Goal: Task Accomplishment & Management: Complete application form

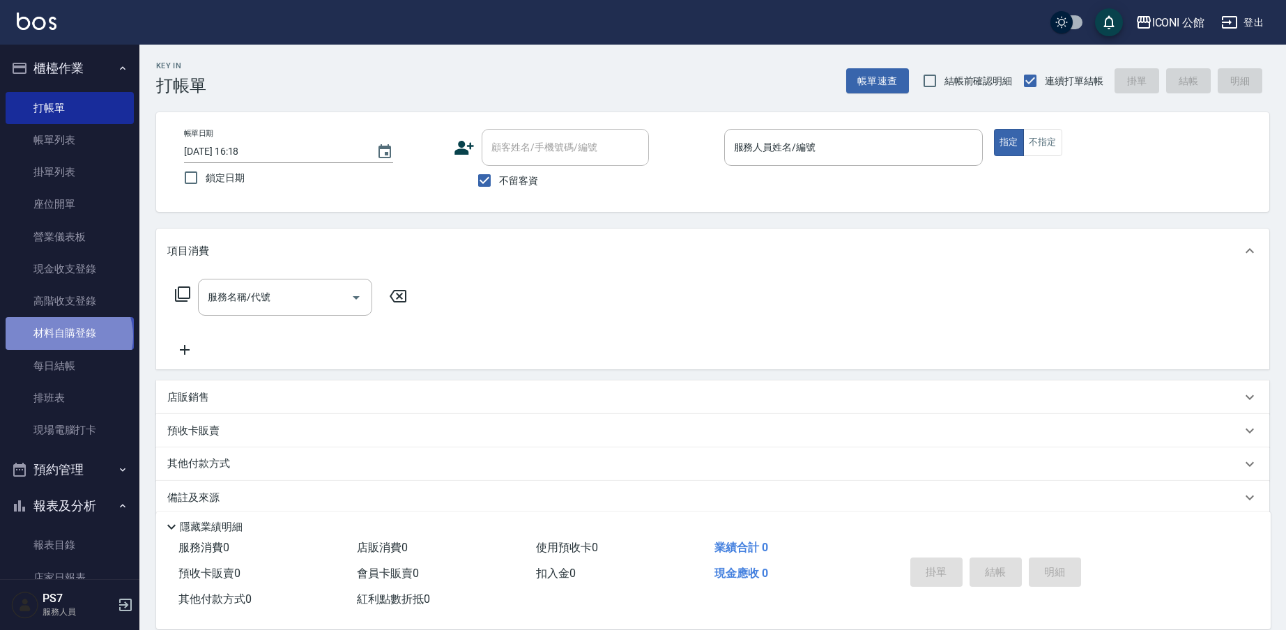
click at [68, 335] on link "材料自購登錄" at bounding box center [70, 333] width 128 height 32
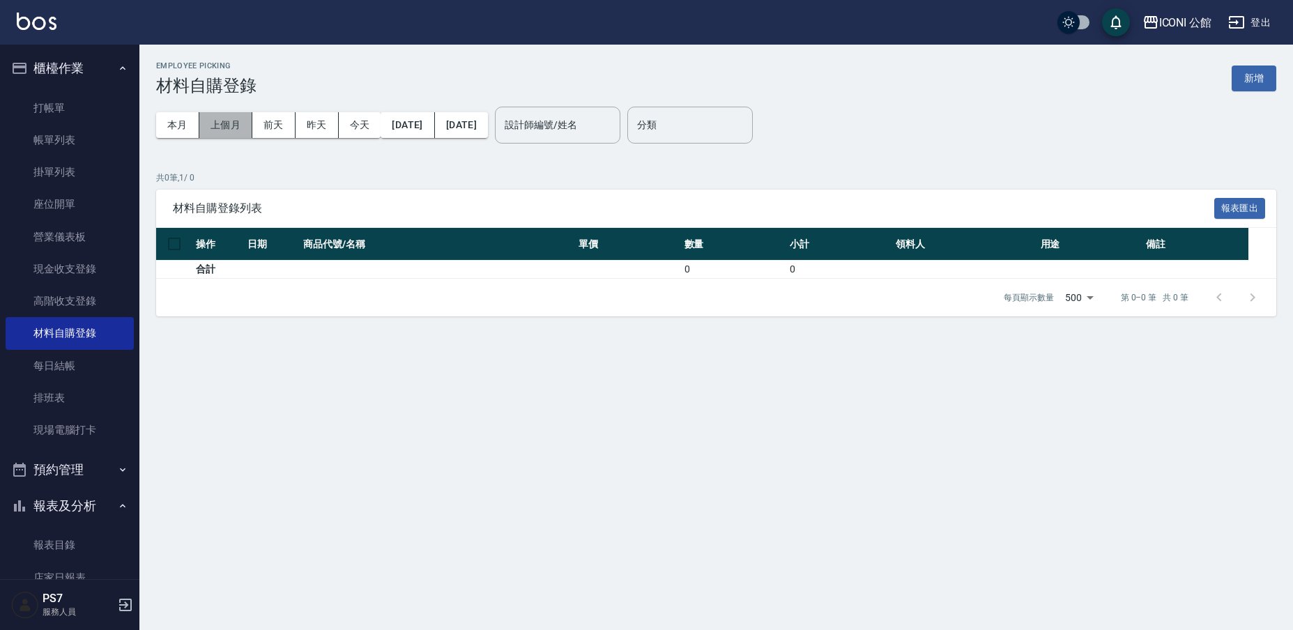
click at [229, 125] on button "上個月" at bounding box center [225, 125] width 53 height 26
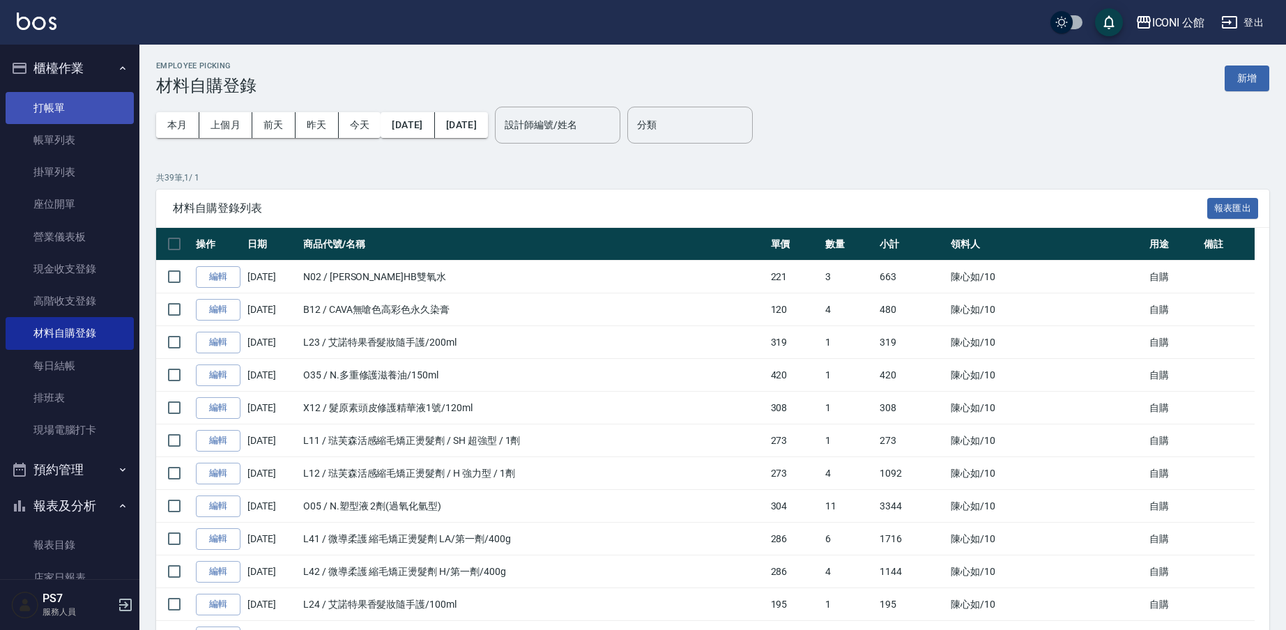
click at [64, 109] on link "打帳單" at bounding box center [70, 108] width 128 height 32
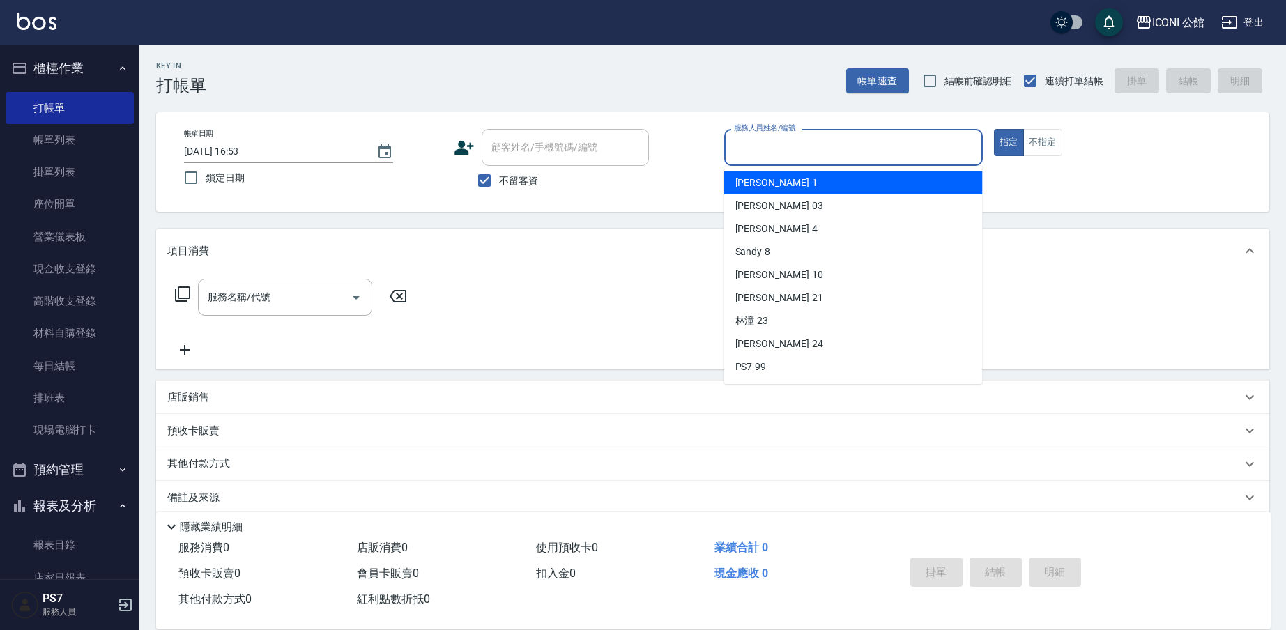
click at [782, 147] on input "服務人員姓名/編號" at bounding box center [854, 147] width 246 height 24
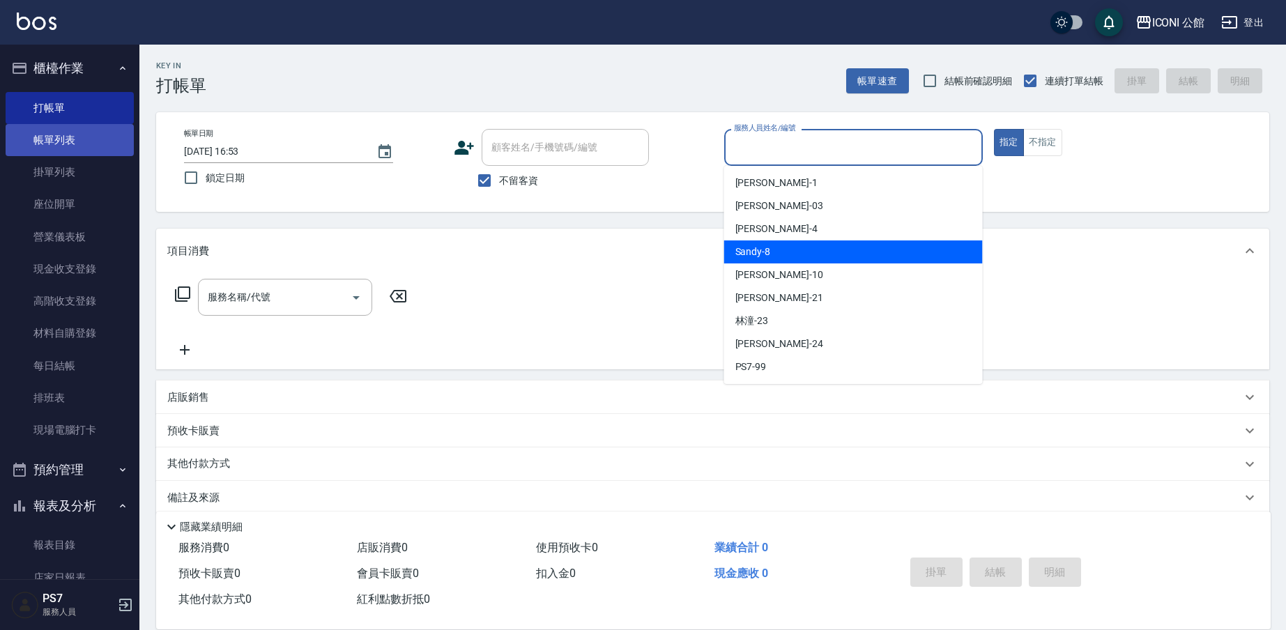
click at [54, 136] on link "帳單列表" at bounding box center [70, 140] width 128 height 32
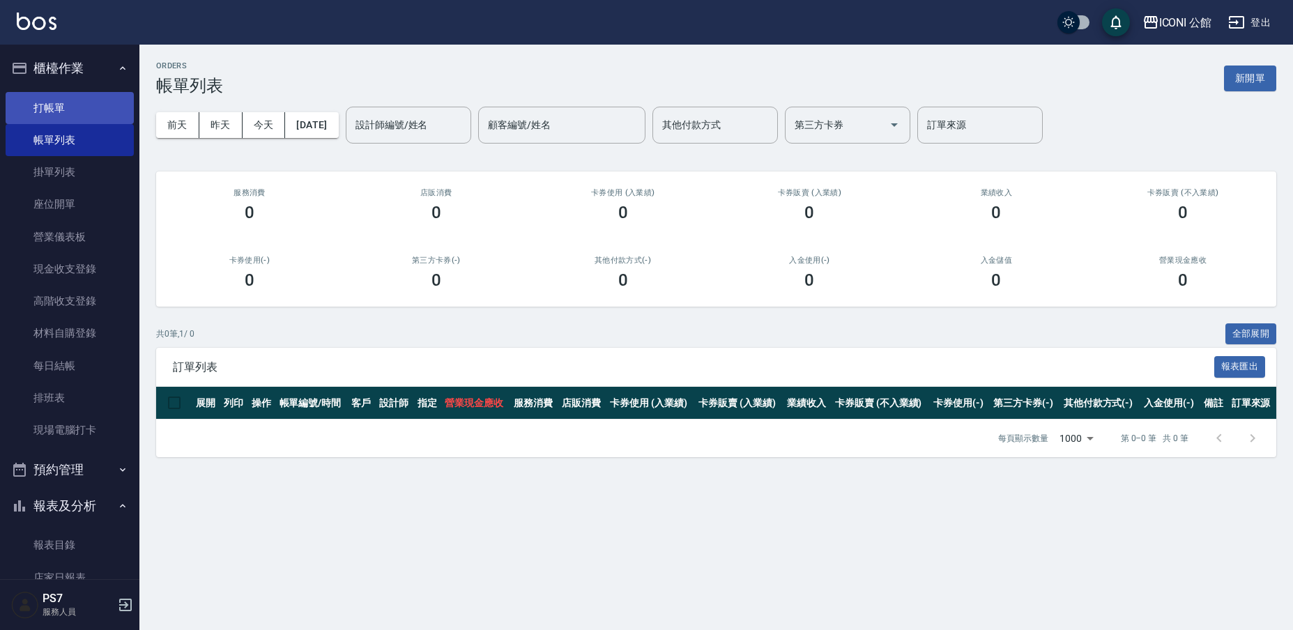
click at [62, 105] on link "打帳單" at bounding box center [70, 108] width 128 height 32
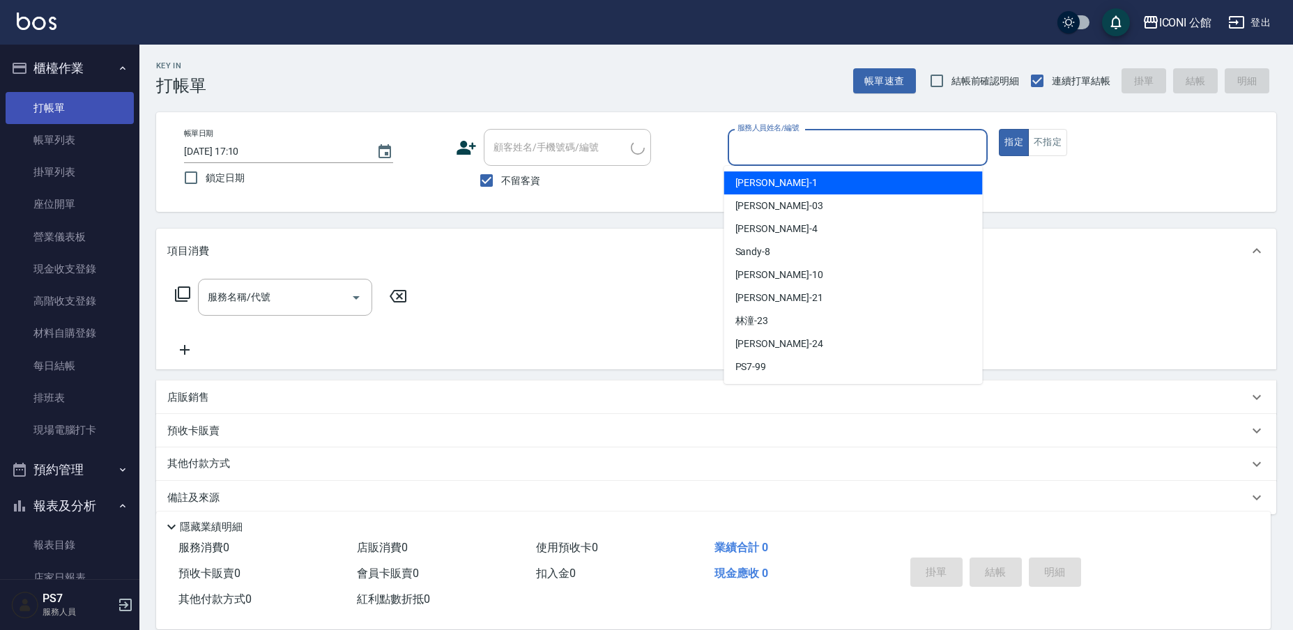
click at [891, 151] on input "服務人員姓名/編號" at bounding box center [858, 147] width 248 height 24
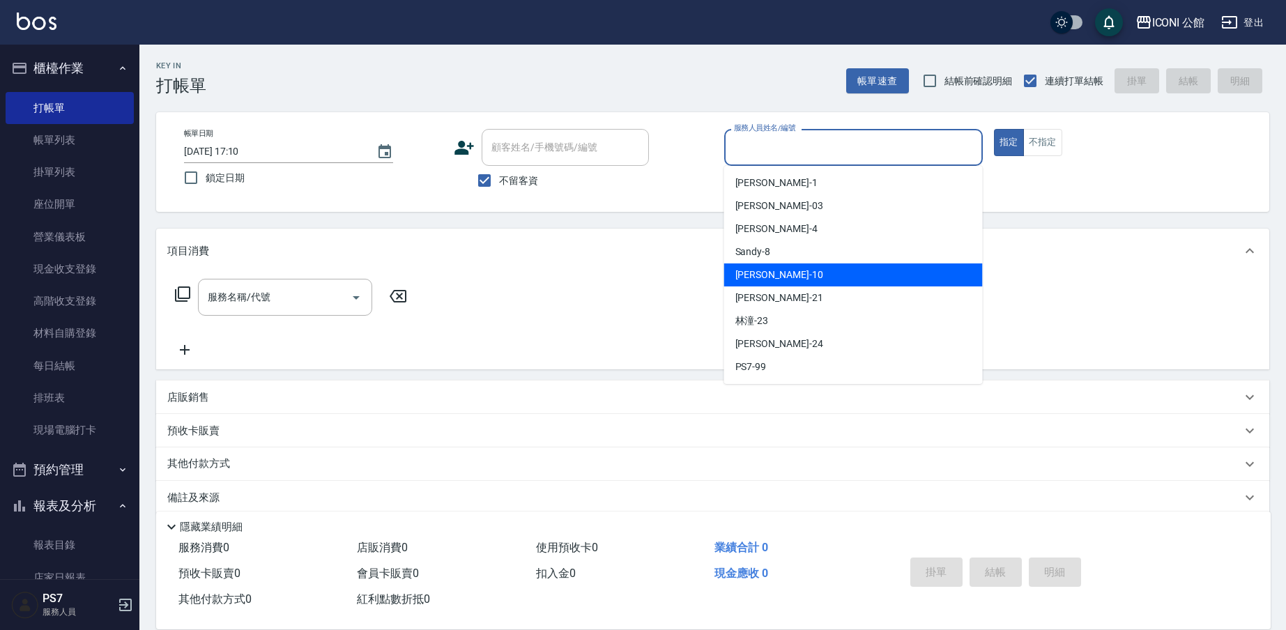
click at [859, 268] on div "[PERSON_NAME] -10" at bounding box center [853, 274] width 259 height 23
type input "[PERSON_NAME]-10"
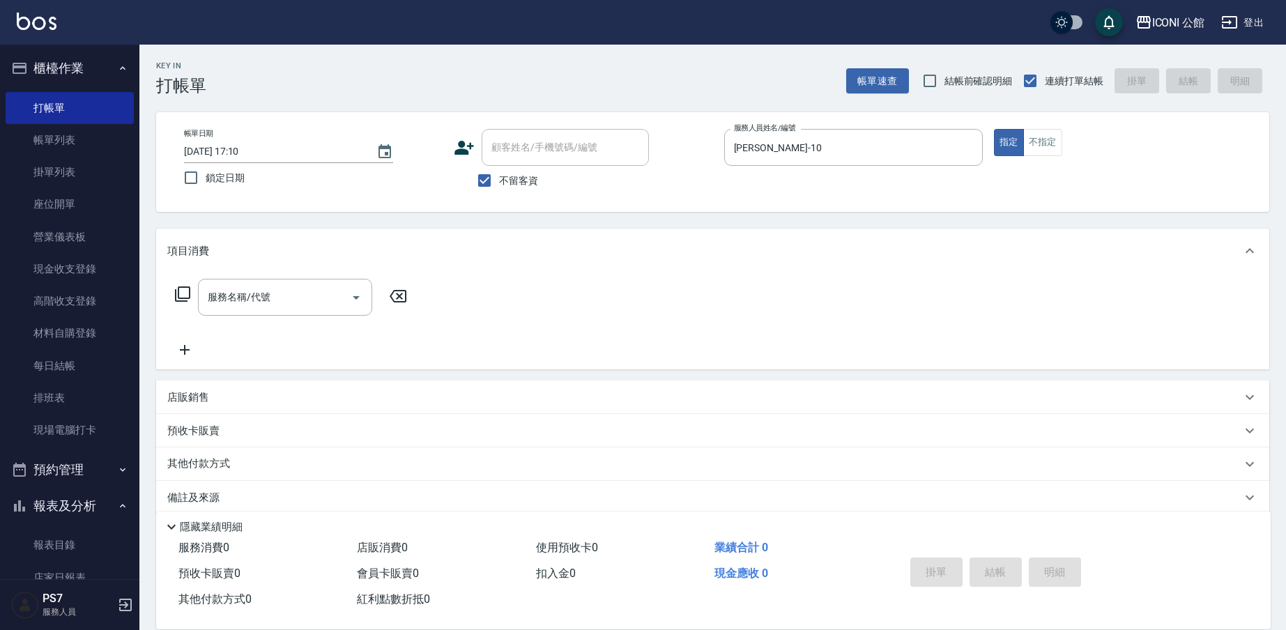
click at [192, 289] on div "服務名稱/代號 服務名稱/代號" at bounding box center [291, 297] width 248 height 37
click at [176, 295] on icon at bounding box center [182, 293] width 15 height 15
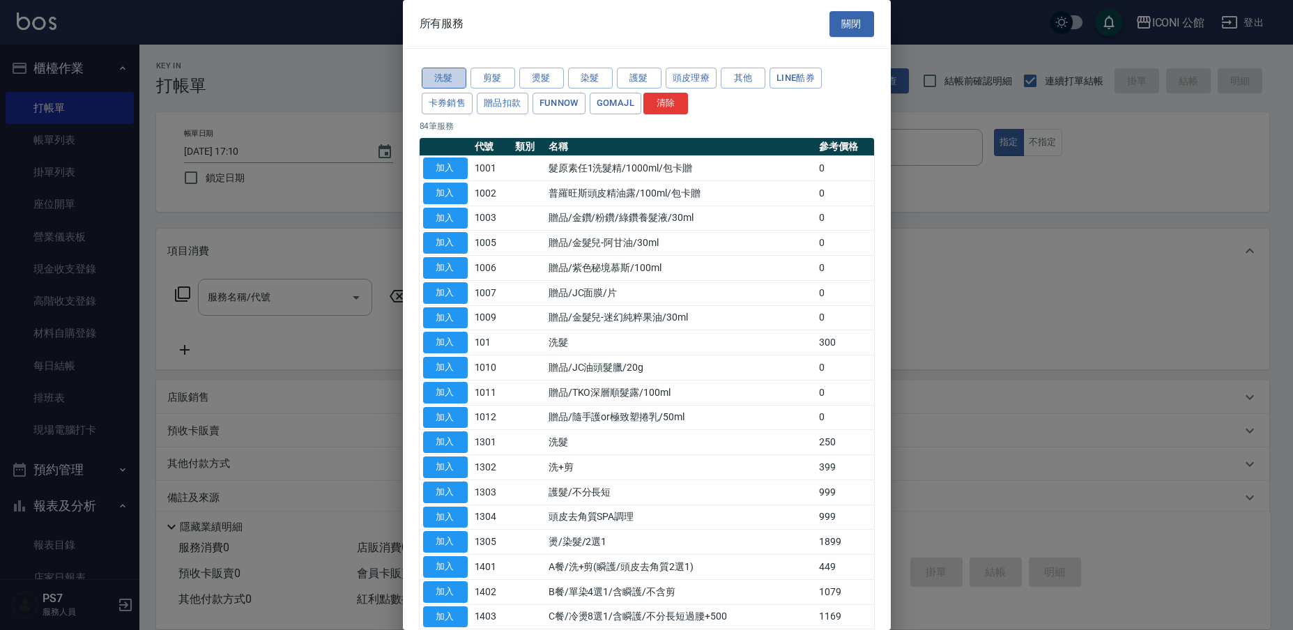
click at [441, 79] on button "洗髮" at bounding box center [444, 79] width 45 height 22
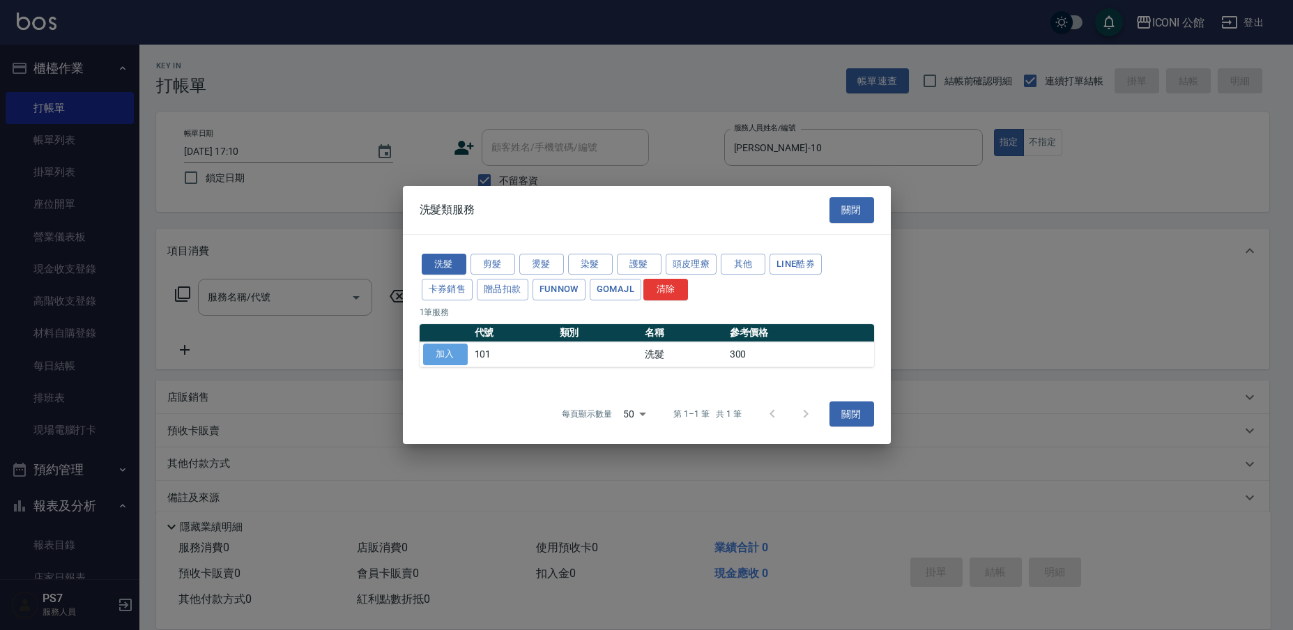
click at [445, 353] on button "加入" at bounding box center [445, 355] width 45 height 22
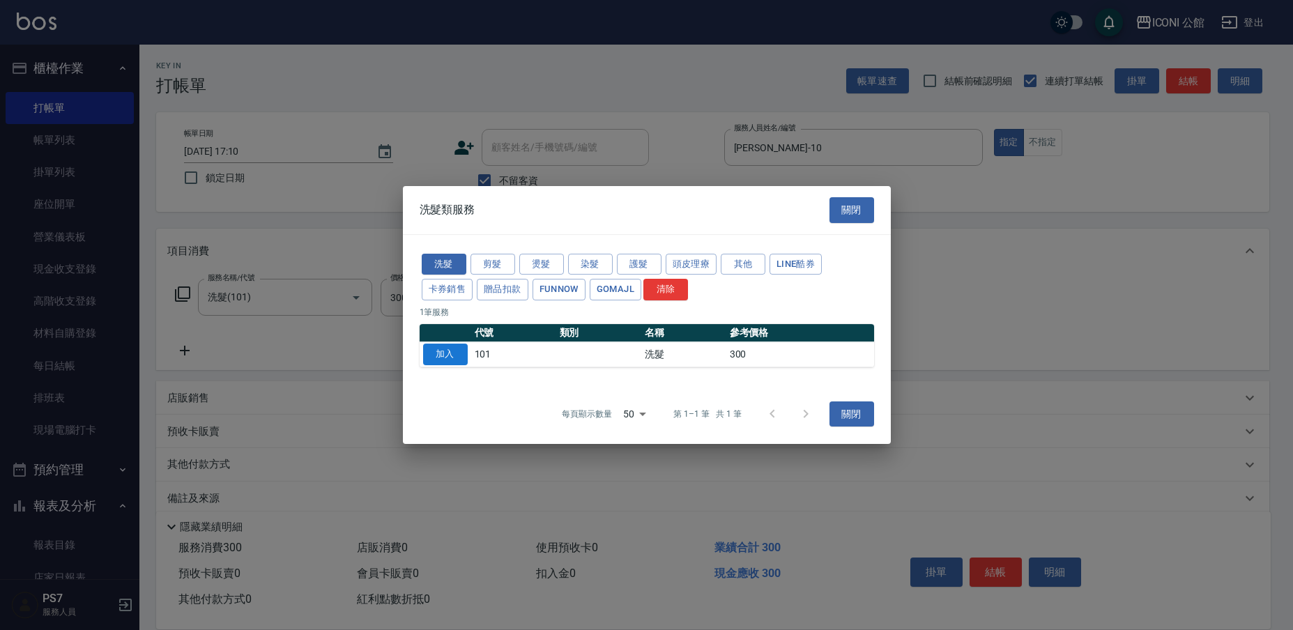
type input "洗髮(101)"
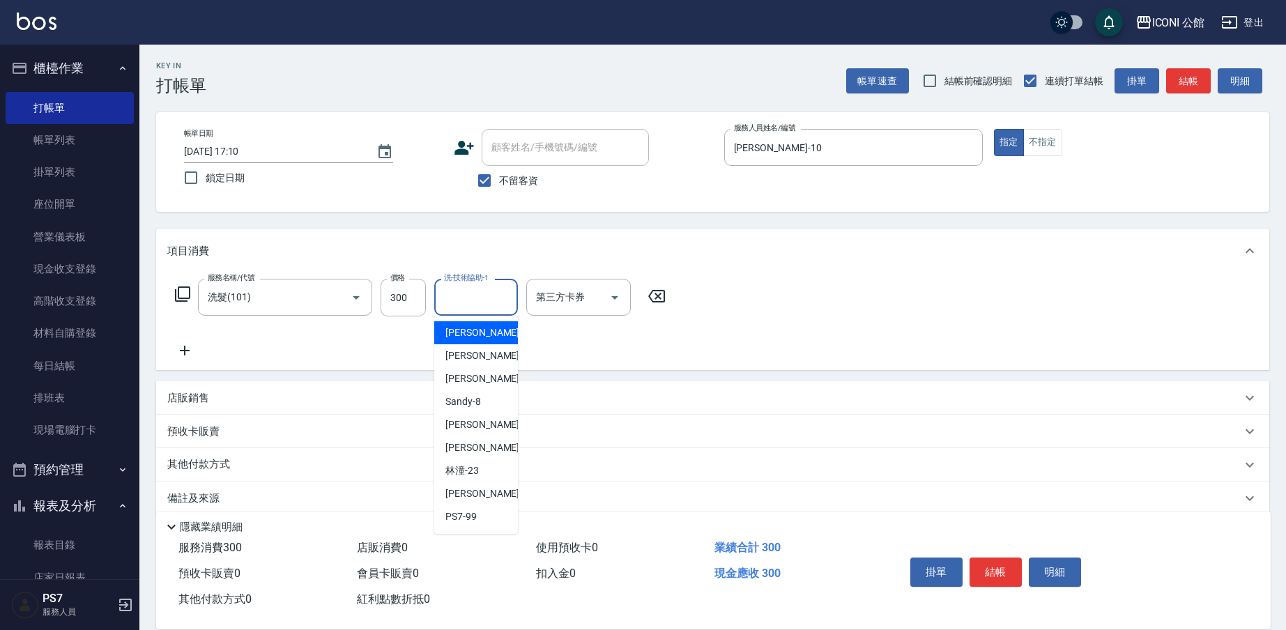
click at [478, 296] on input "洗-技術協助-1" at bounding box center [476, 297] width 71 height 24
click at [477, 443] on div "[PERSON_NAME] -21" at bounding box center [476, 447] width 84 height 23
type input "[PERSON_NAME]-21"
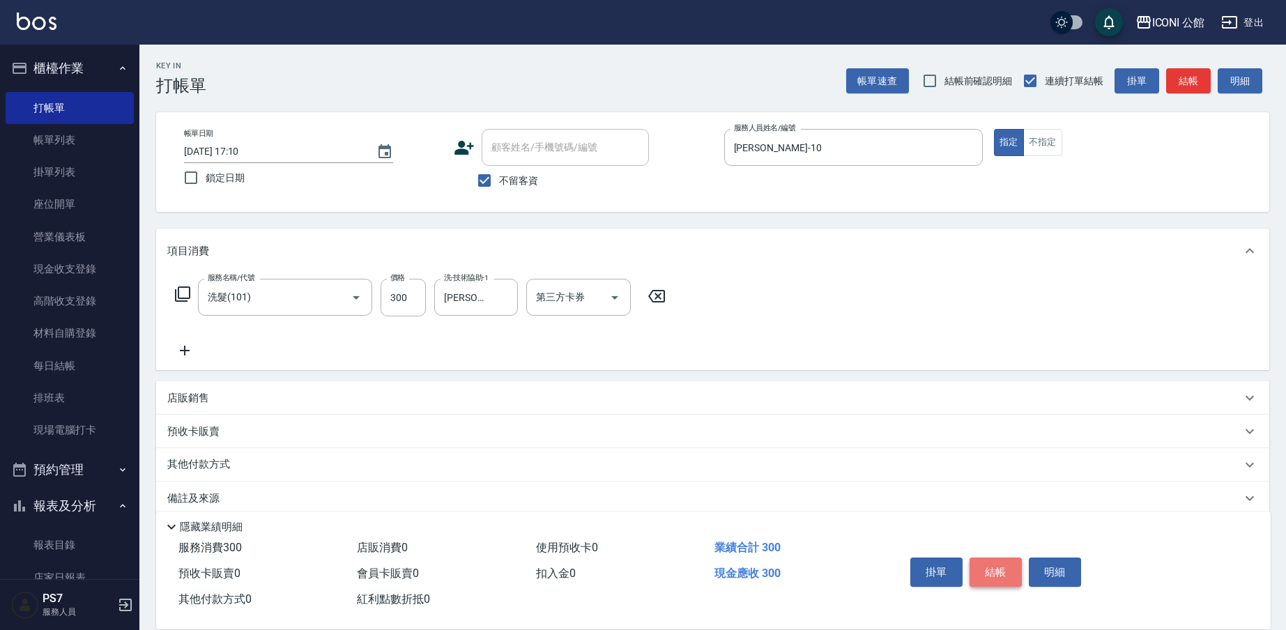
click at [997, 560] on button "結帳" at bounding box center [996, 572] width 52 height 29
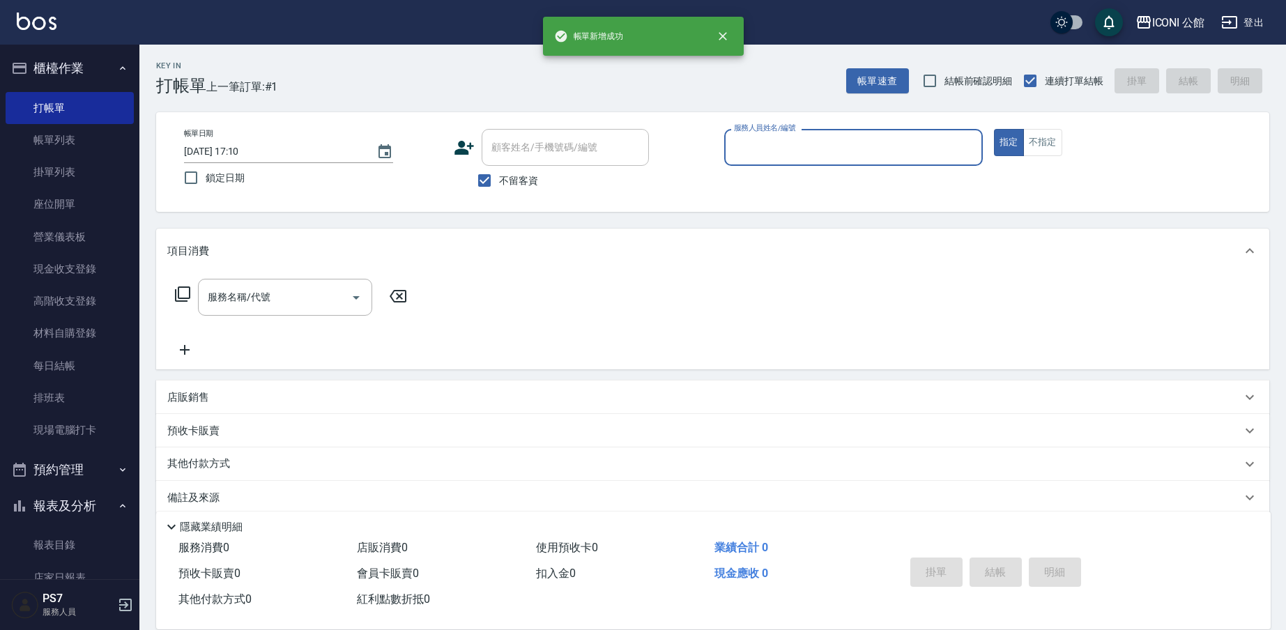
click at [866, 149] on input "服務人員姓名/編號" at bounding box center [854, 147] width 246 height 24
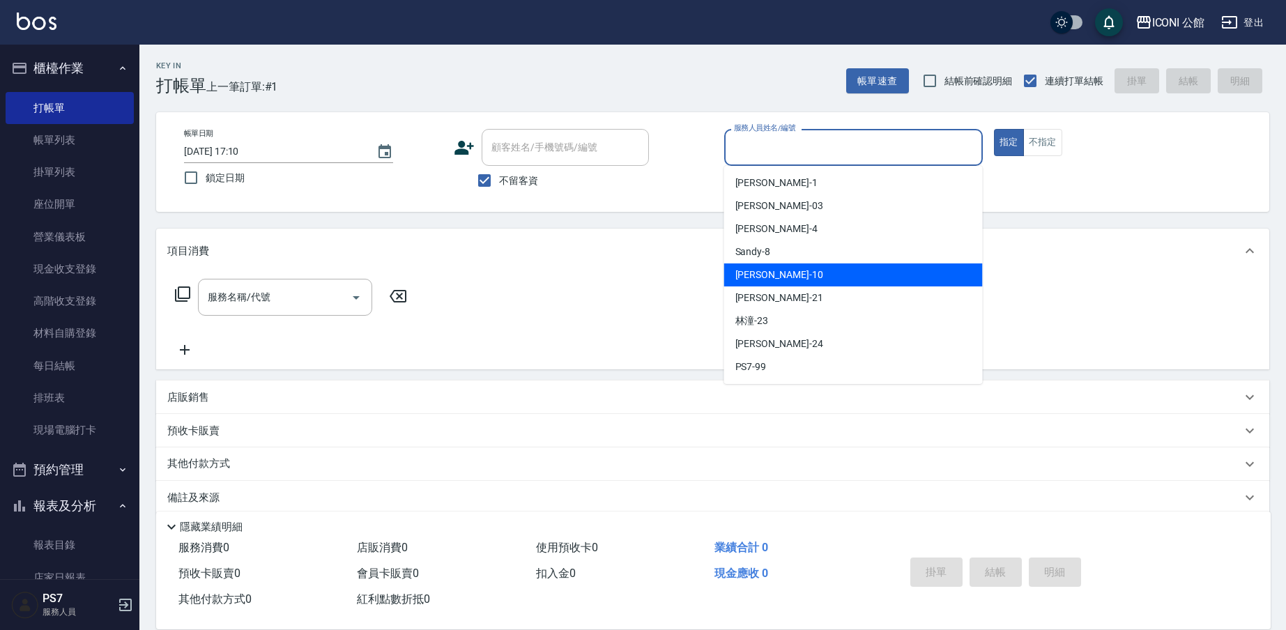
click at [836, 275] on div "[PERSON_NAME] -10" at bounding box center [853, 274] width 259 height 23
type input "[PERSON_NAME]-10"
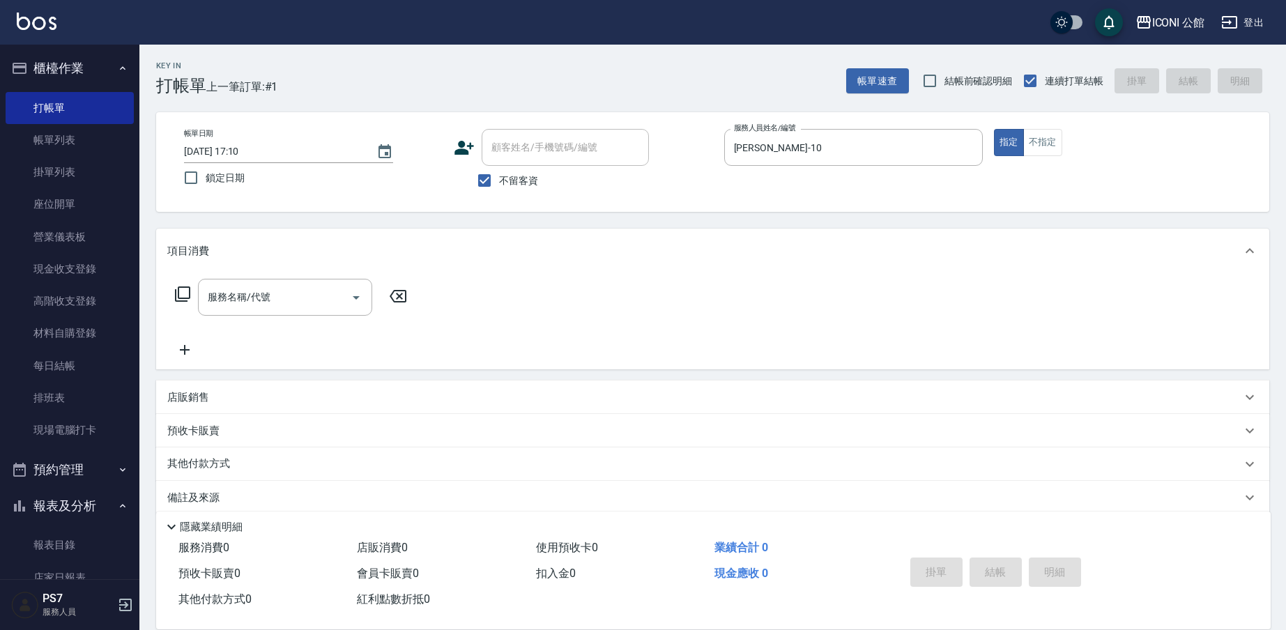
click at [183, 290] on icon at bounding box center [182, 294] width 17 height 17
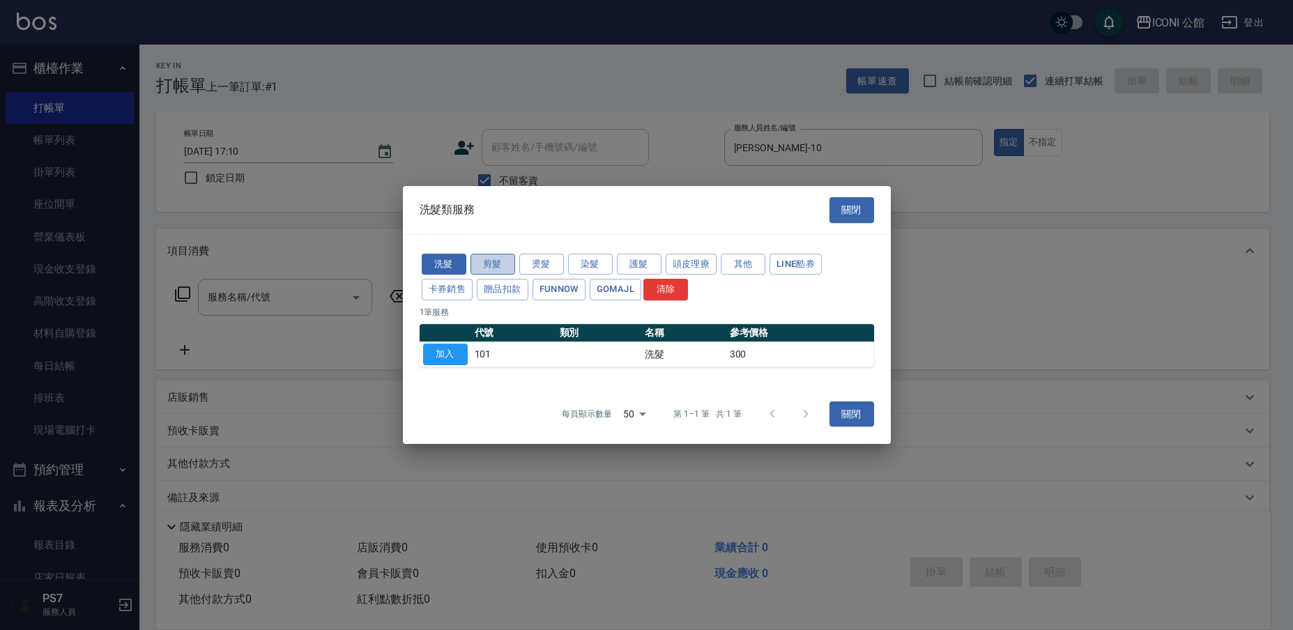
click at [500, 265] on button "剪髮" at bounding box center [493, 265] width 45 height 22
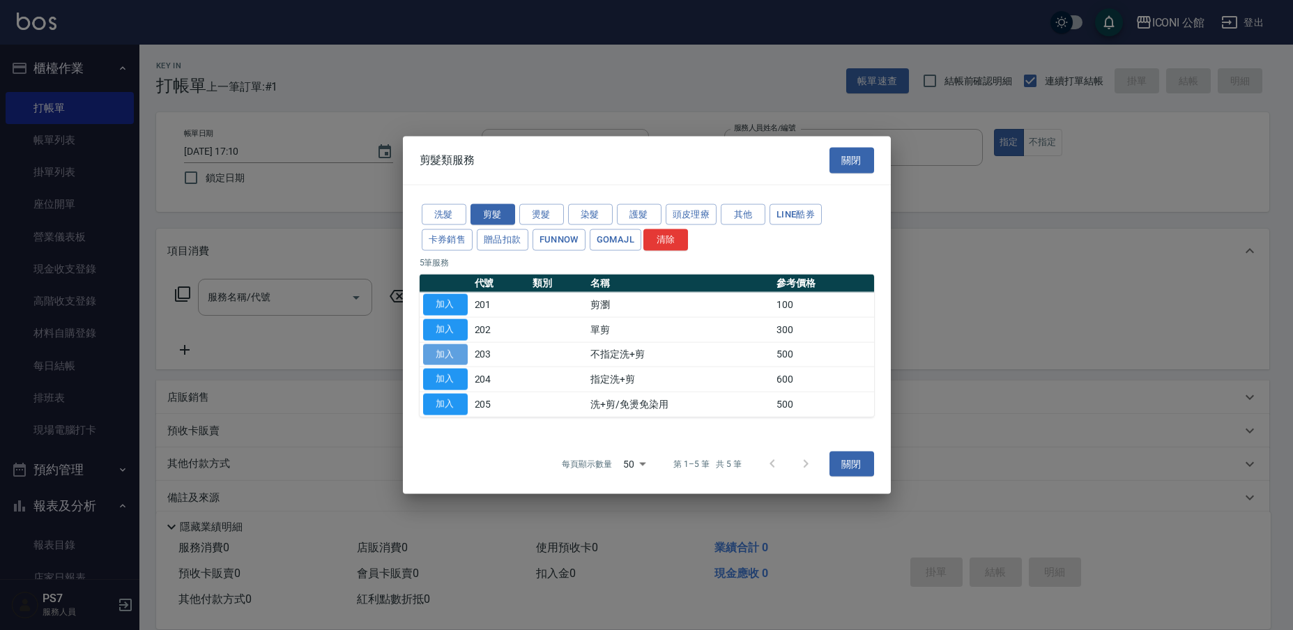
click at [435, 364] on button "加入" at bounding box center [445, 355] width 45 height 22
type input "不指定洗+剪(203)"
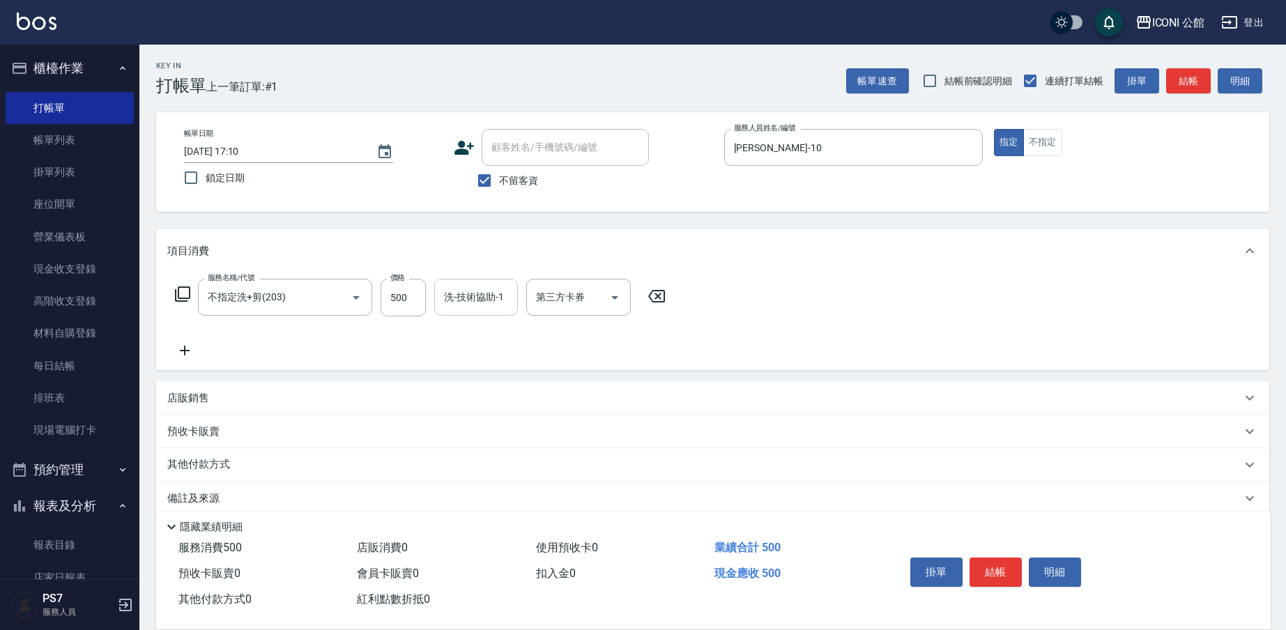
click at [483, 296] on input "洗-技術協助-1" at bounding box center [476, 297] width 71 height 24
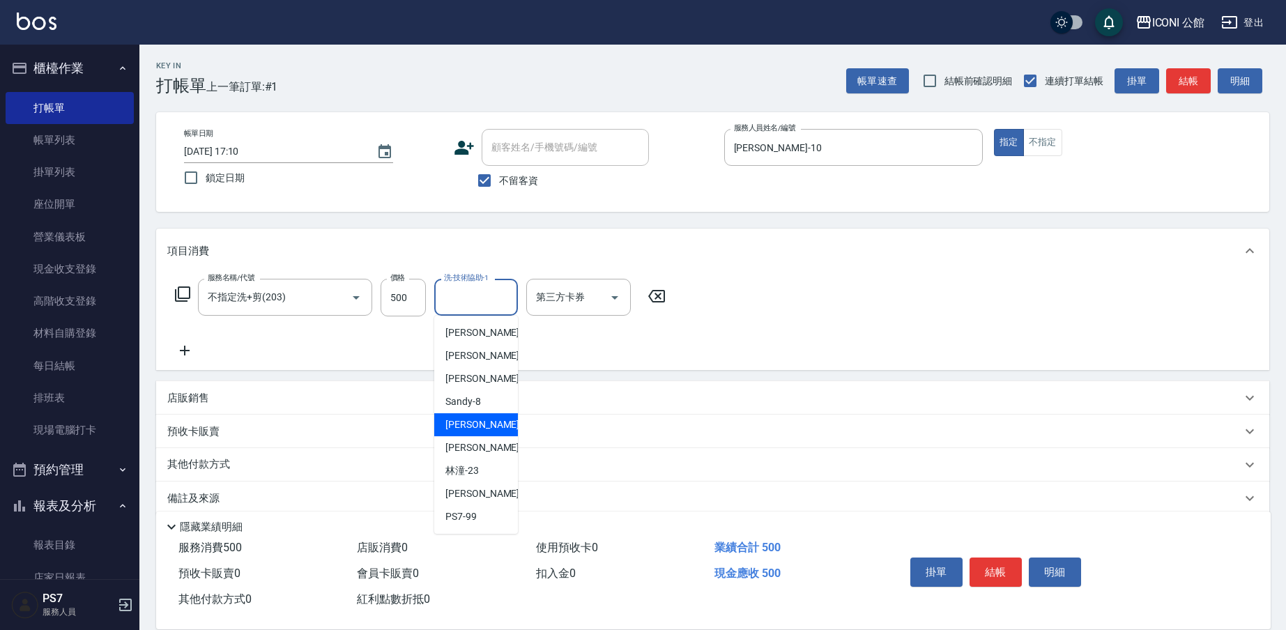
click at [467, 426] on span "[PERSON_NAME] -10" at bounding box center [489, 425] width 88 height 15
type input "[PERSON_NAME]-10"
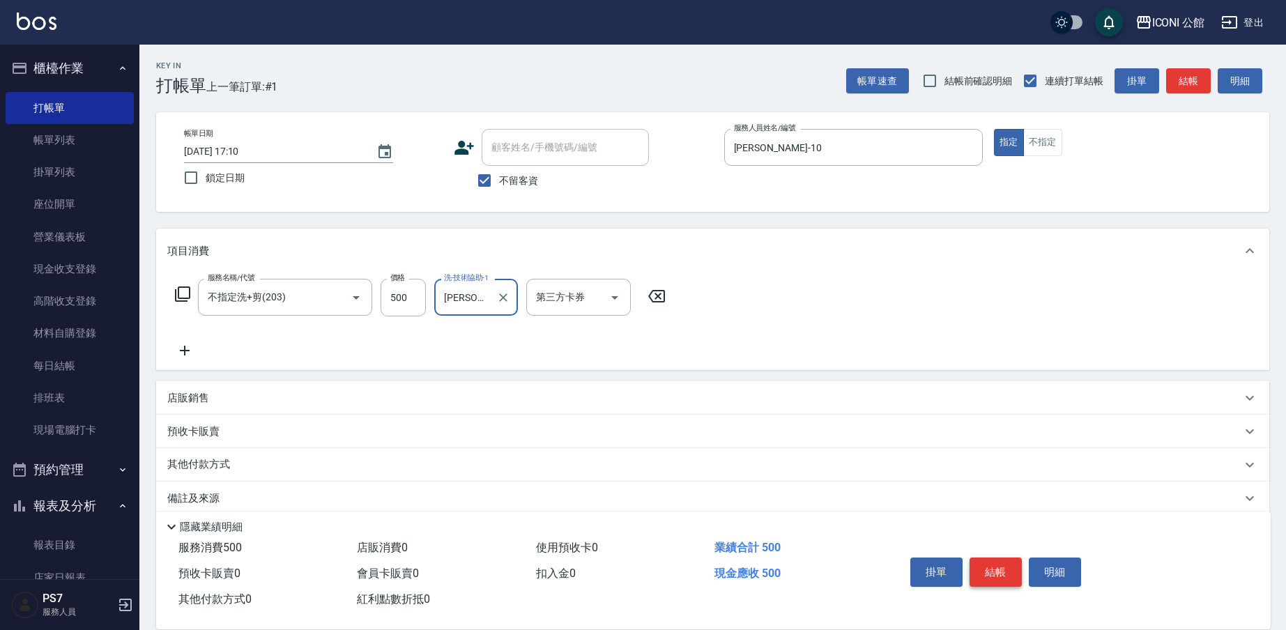
click at [983, 559] on button "結帳" at bounding box center [996, 572] width 52 height 29
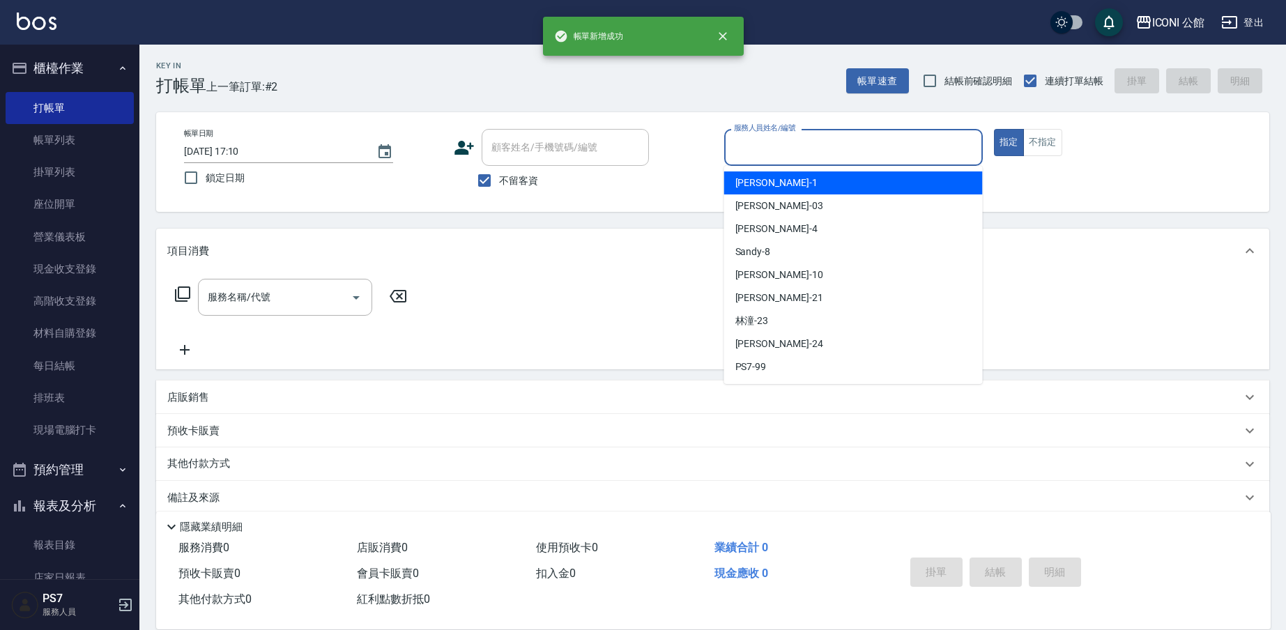
click at [810, 142] on input "服務人員姓名/編號" at bounding box center [854, 147] width 246 height 24
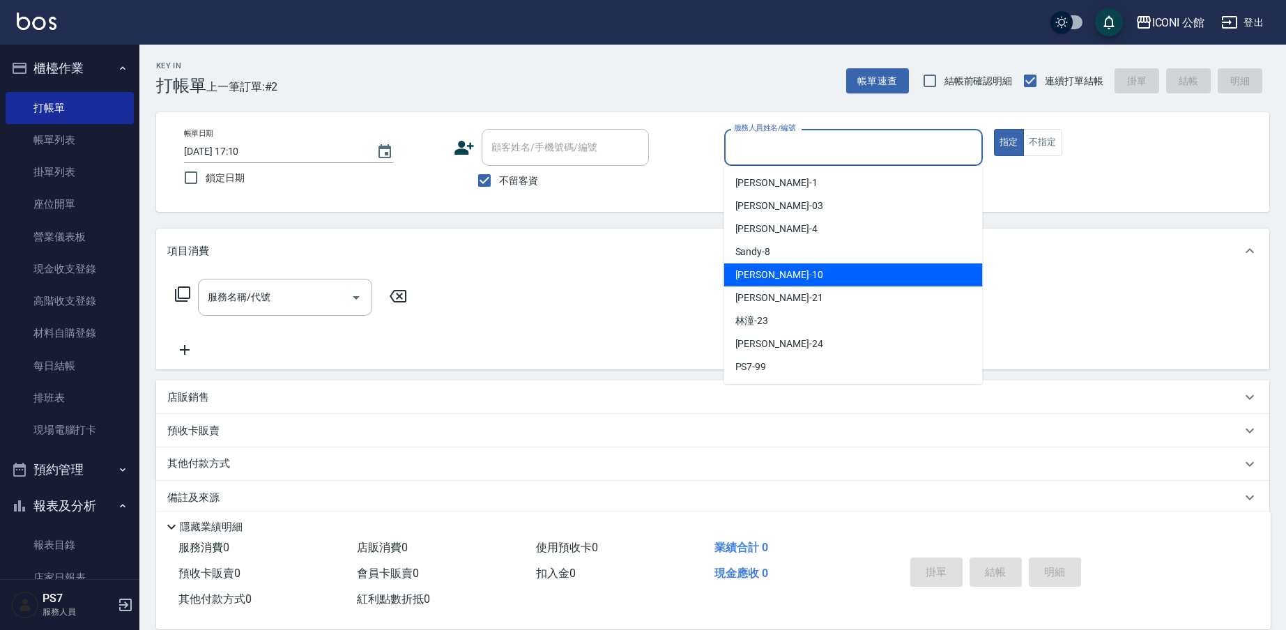
click at [808, 270] on div "[PERSON_NAME] -10" at bounding box center [853, 274] width 259 height 23
type input "[PERSON_NAME]-10"
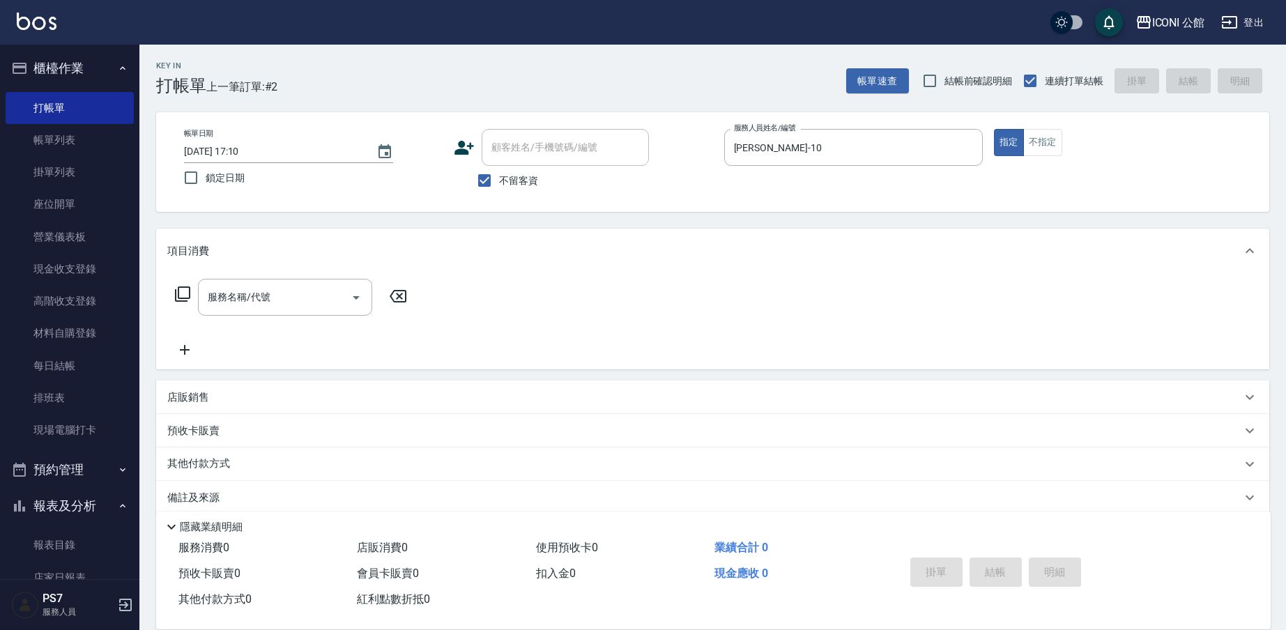
click at [185, 291] on icon at bounding box center [182, 294] width 17 height 17
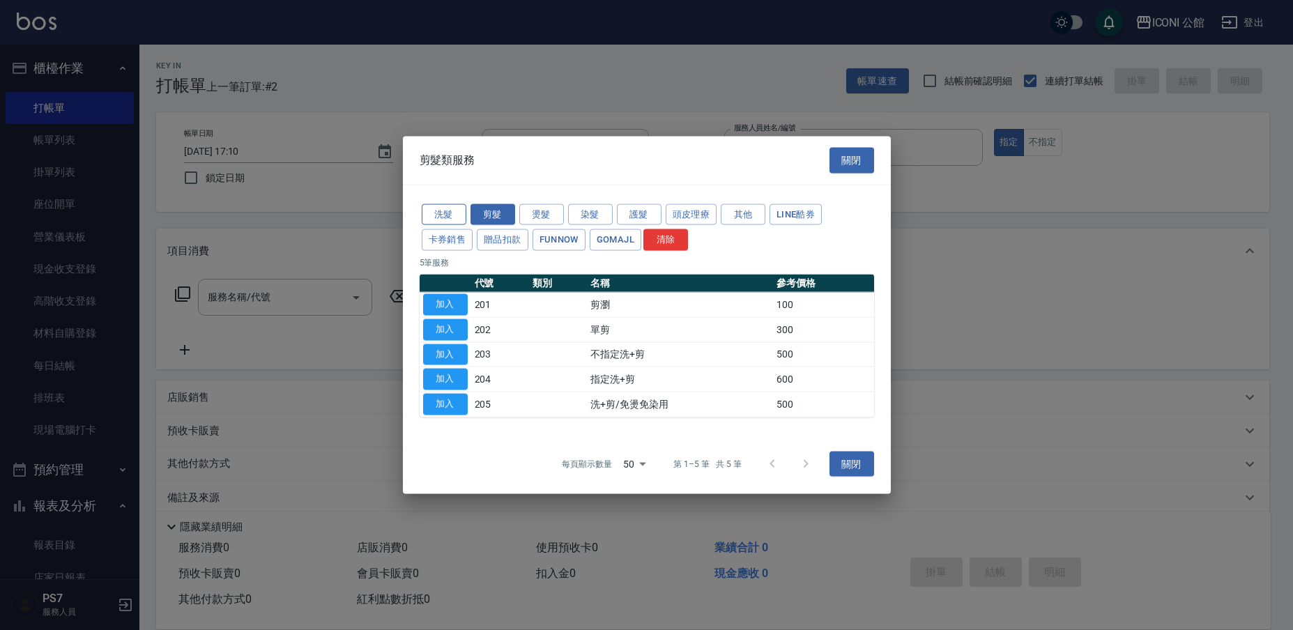
click at [445, 214] on button "洗髮" at bounding box center [444, 215] width 45 height 22
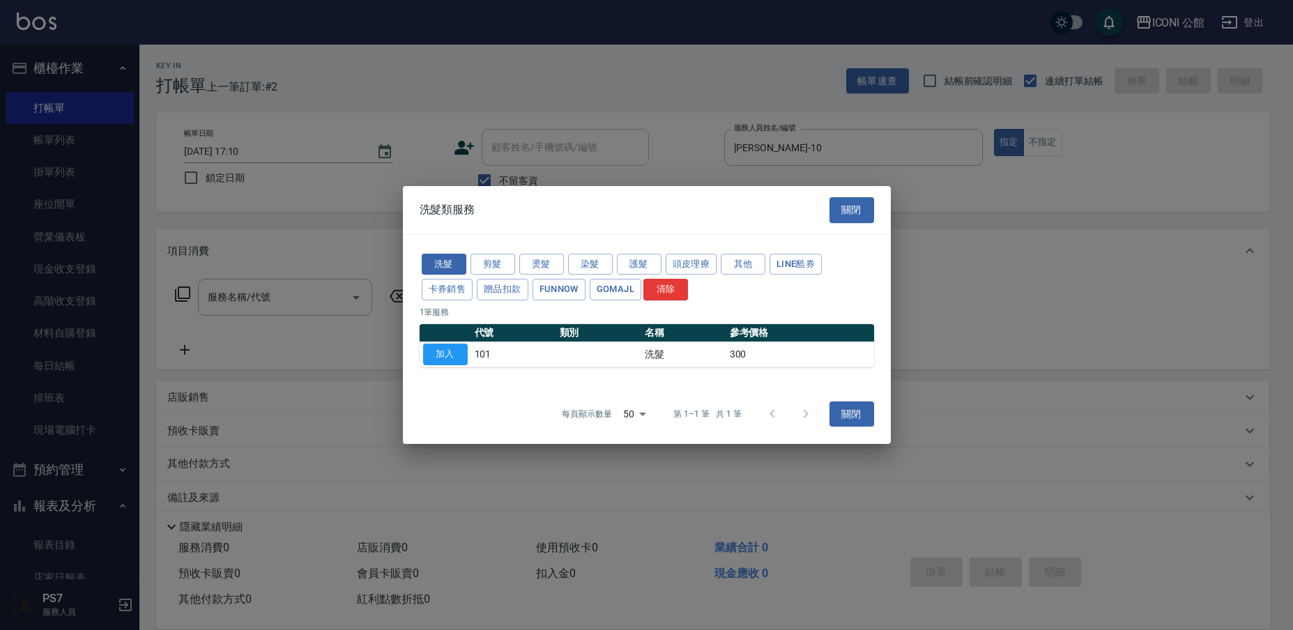
click at [448, 366] on td "加入" at bounding box center [446, 354] width 52 height 25
click at [442, 357] on button "加入" at bounding box center [445, 355] width 45 height 22
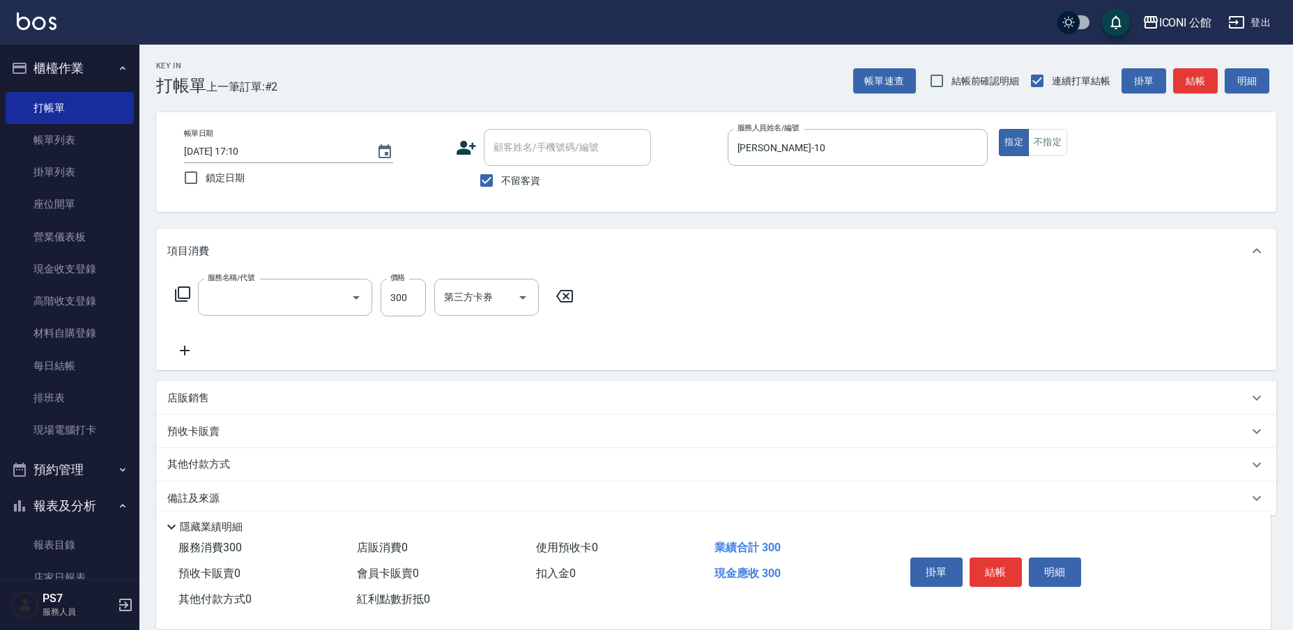
type input "洗髮(101)"
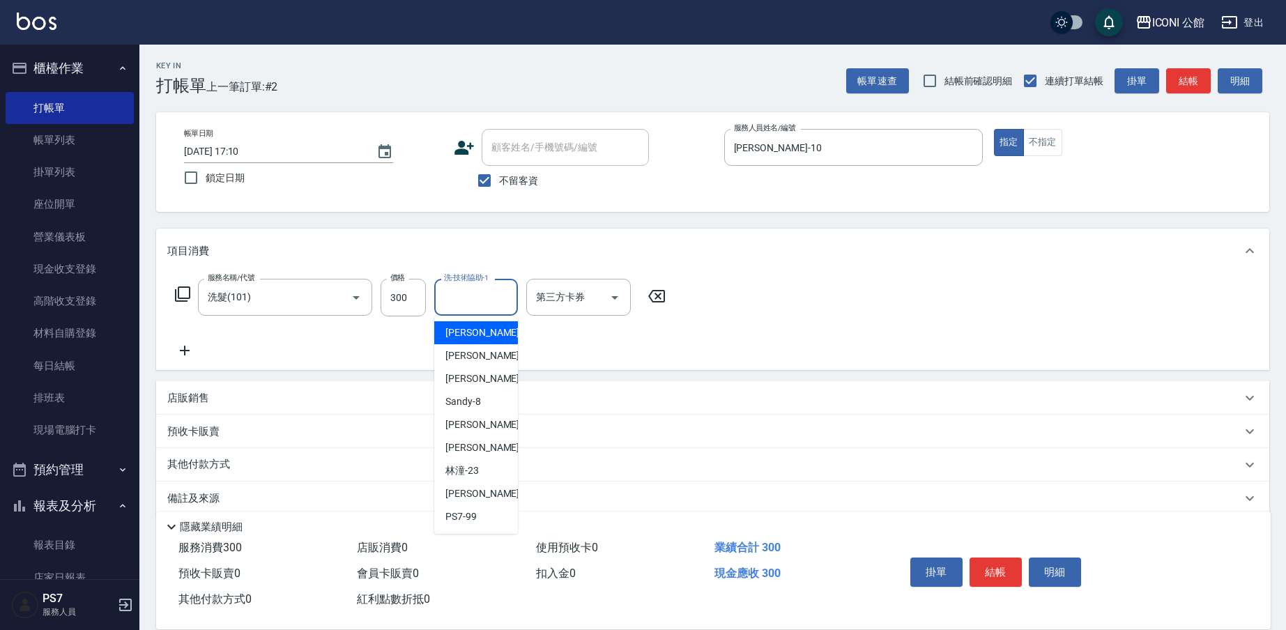
click at [471, 292] on input "洗-技術協助-1" at bounding box center [476, 297] width 71 height 24
click at [491, 443] on div "[PERSON_NAME] -21" at bounding box center [476, 447] width 84 height 23
type input "[PERSON_NAME]-21"
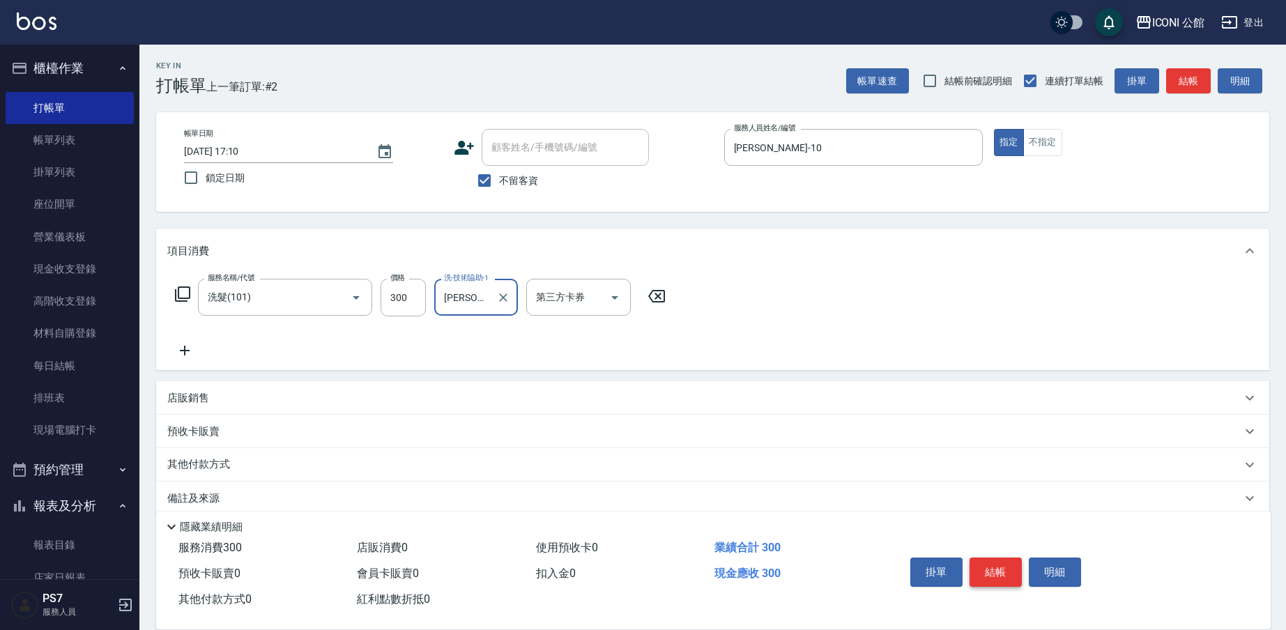
click at [1000, 565] on button "結帳" at bounding box center [996, 572] width 52 height 29
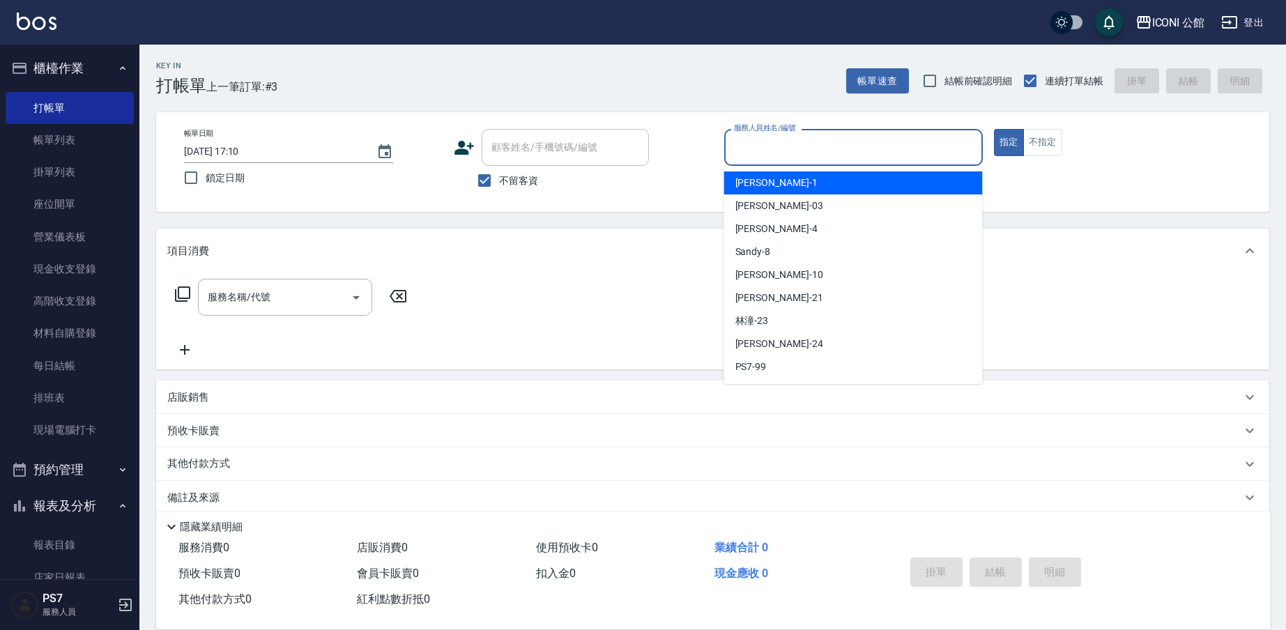
click at [790, 154] on input "服務人員姓名/編號" at bounding box center [854, 147] width 246 height 24
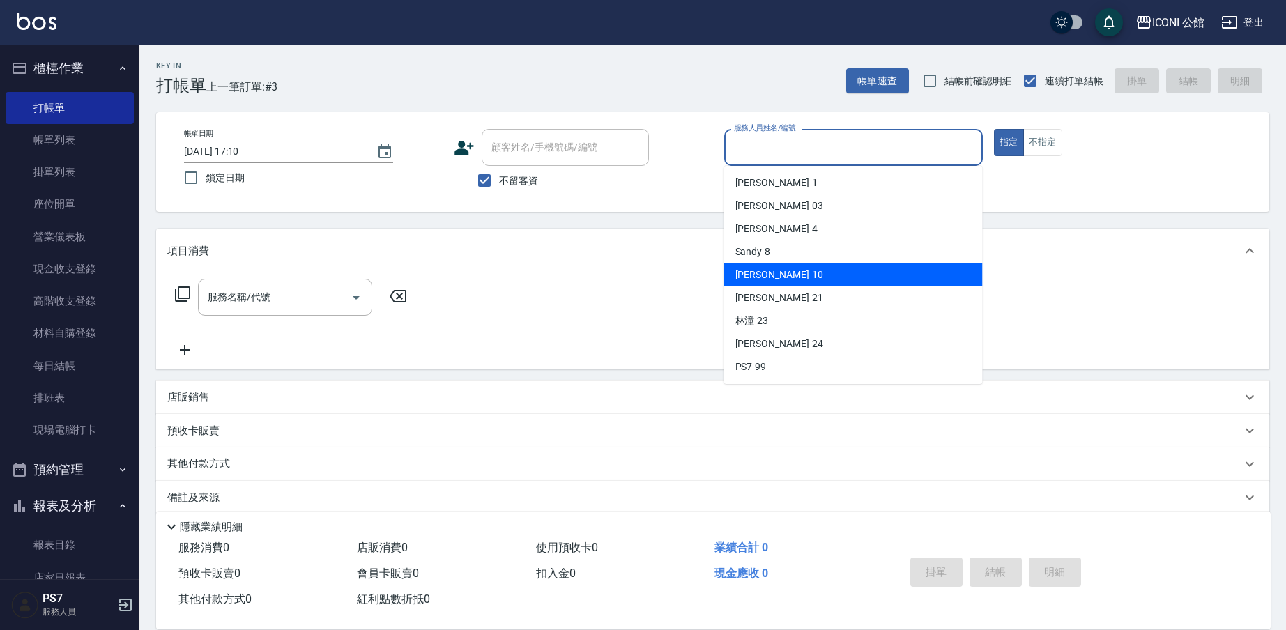
click at [790, 271] on div "[PERSON_NAME] -10" at bounding box center [853, 274] width 259 height 23
type input "[PERSON_NAME]-10"
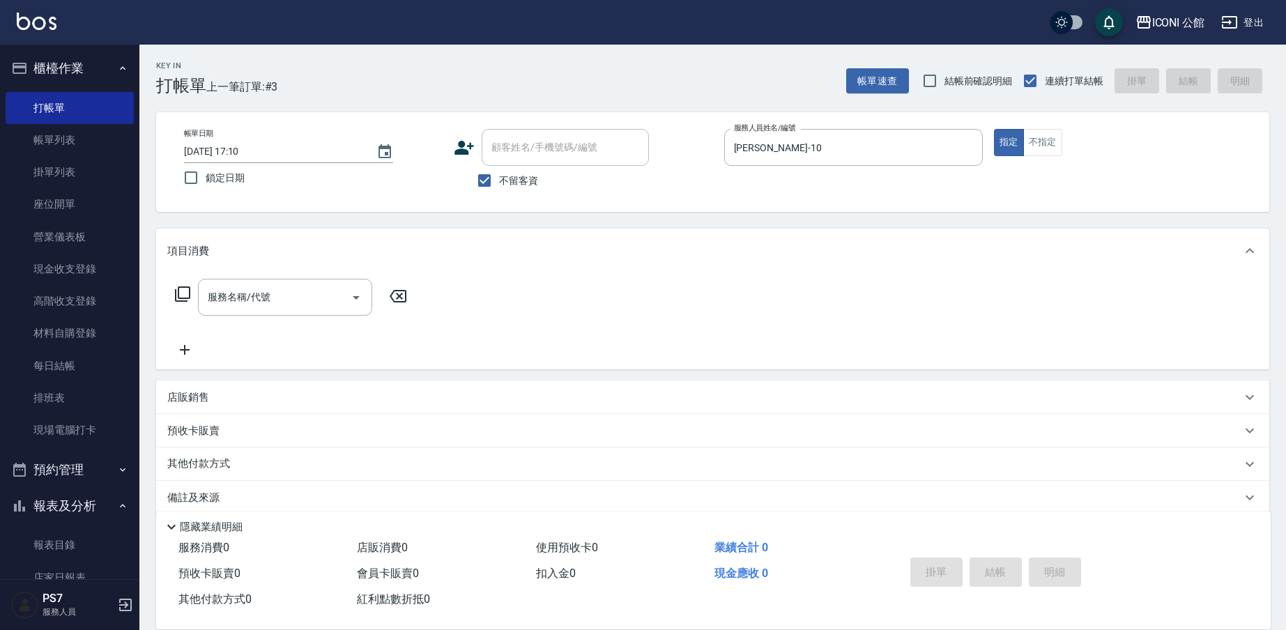
click at [186, 298] on icon at bounding box center [182, 293] width 15 height 15
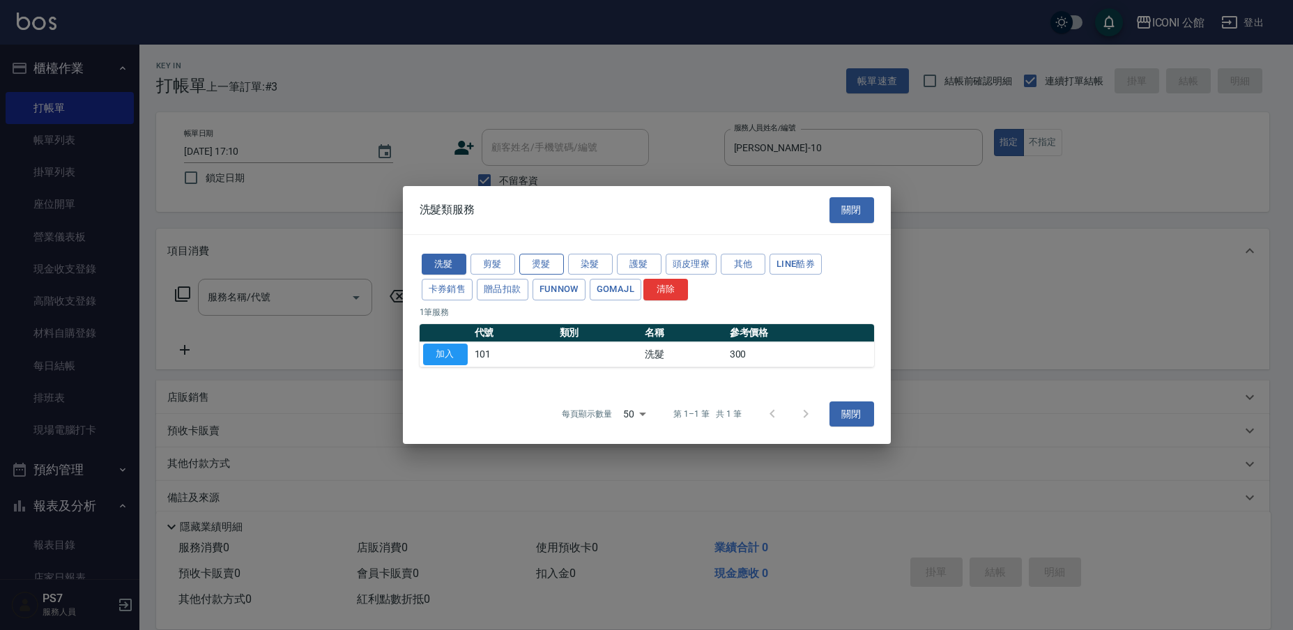
click at [554, 265] on button "燙髮" at bounding box center [541, 265] width 45 height 22
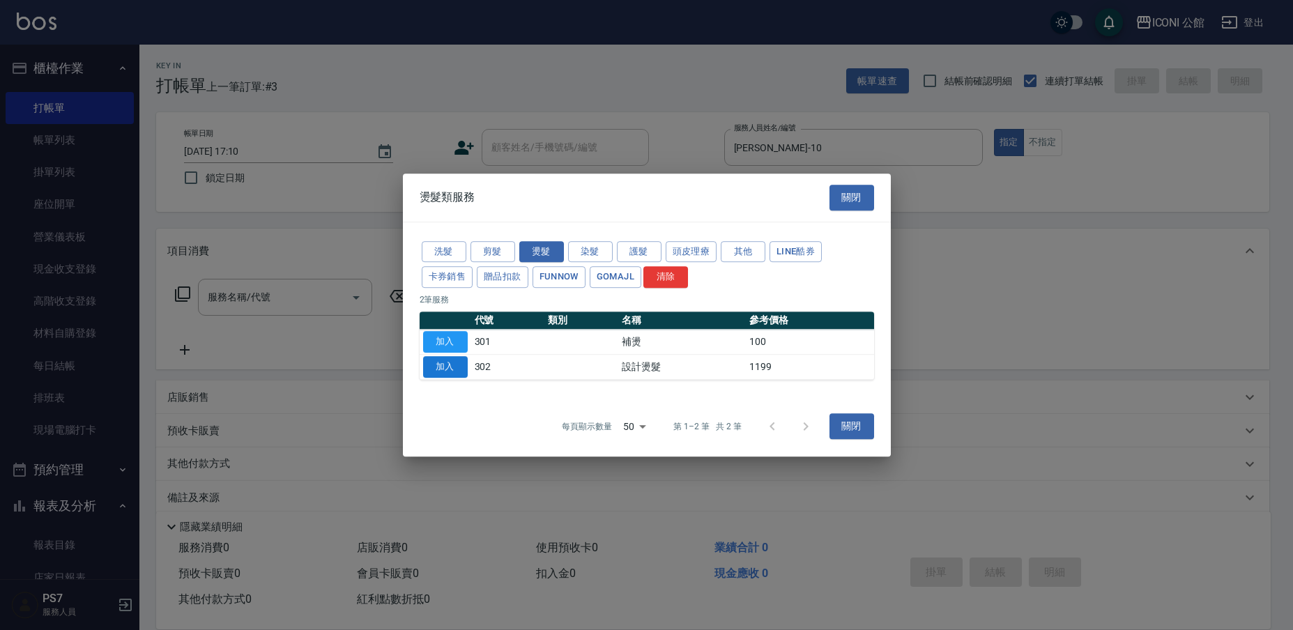
click at [453, 367] on button "加入" at bounding box center [445, 367] width 45 height 22
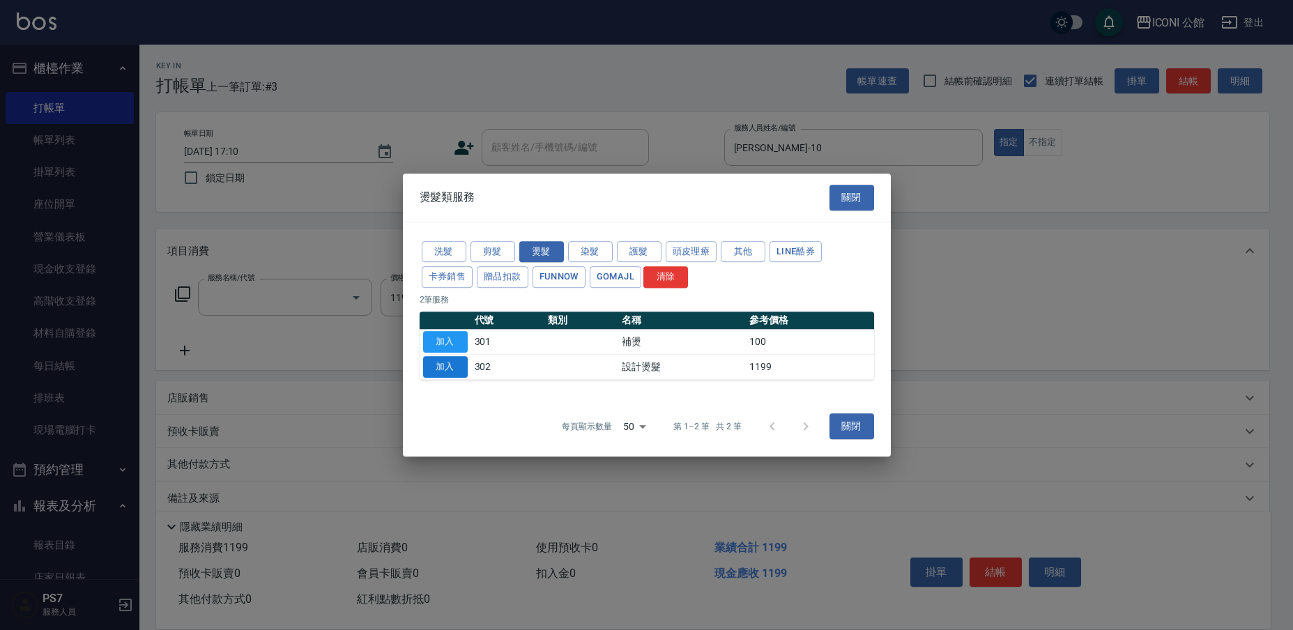
type input "設計燙髮(302)"
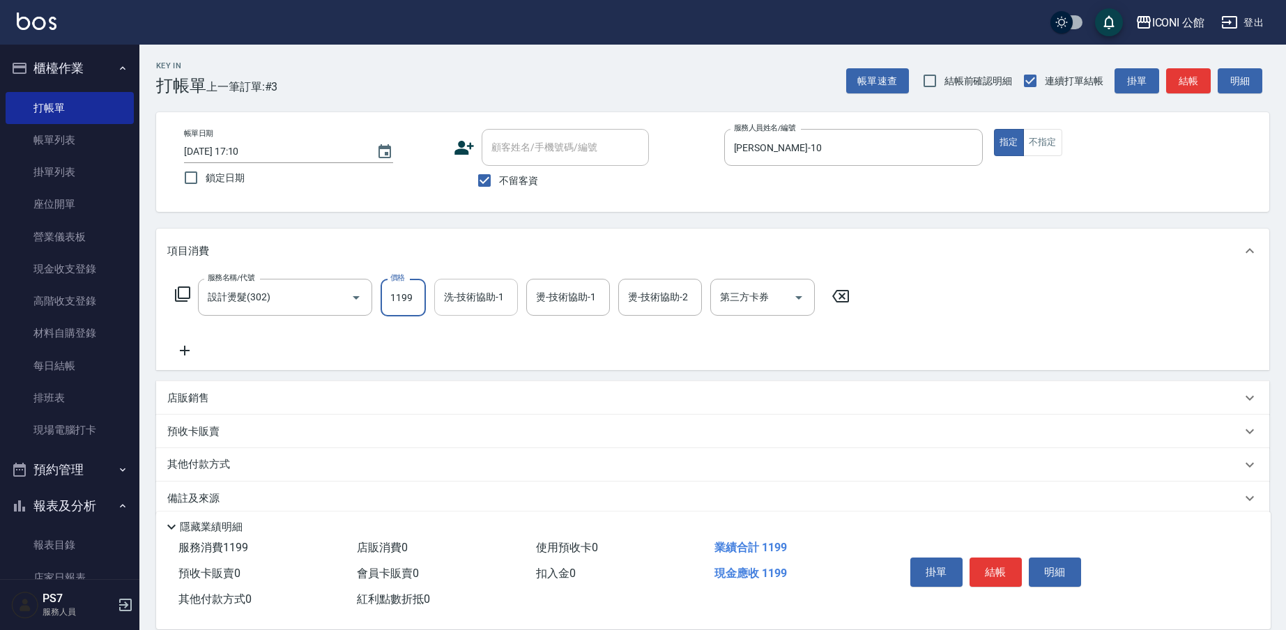
drag, startPoint x: 390, startPoint y: 293, endPoint x: 475, endPoint y: 308, distance: 86.3
click at [475, 308] on div "服務名稱/代號 設計燙髮(302) 服務名稱/代號 價格 1199 價格 洗-技術協助-1 洗-技術協助-1 燙-技術協助-1 燙-技術協助-1 燙-技術協助…" at bounding box center [512, 298] width 691 height 38
type input "1480"
type input "[PERSON_NAME]-21"
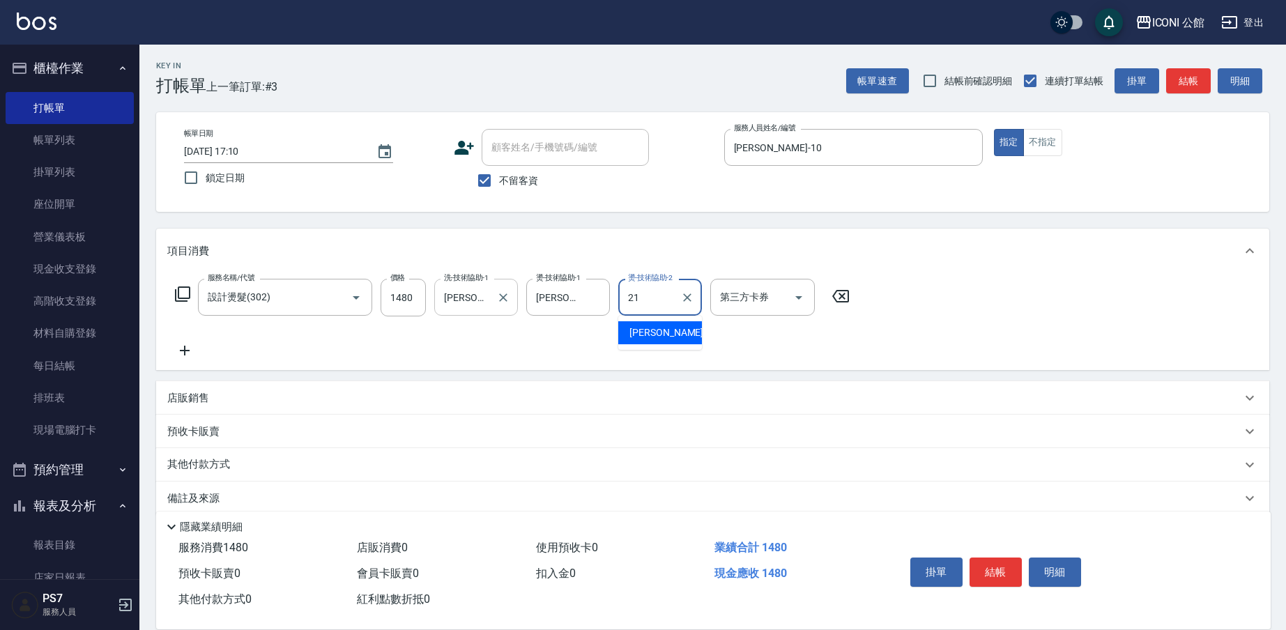
type input "[PERSON_NAME]-21"
click at [177, 291] on icon at bounding box center [182, 294] width 17 height 17
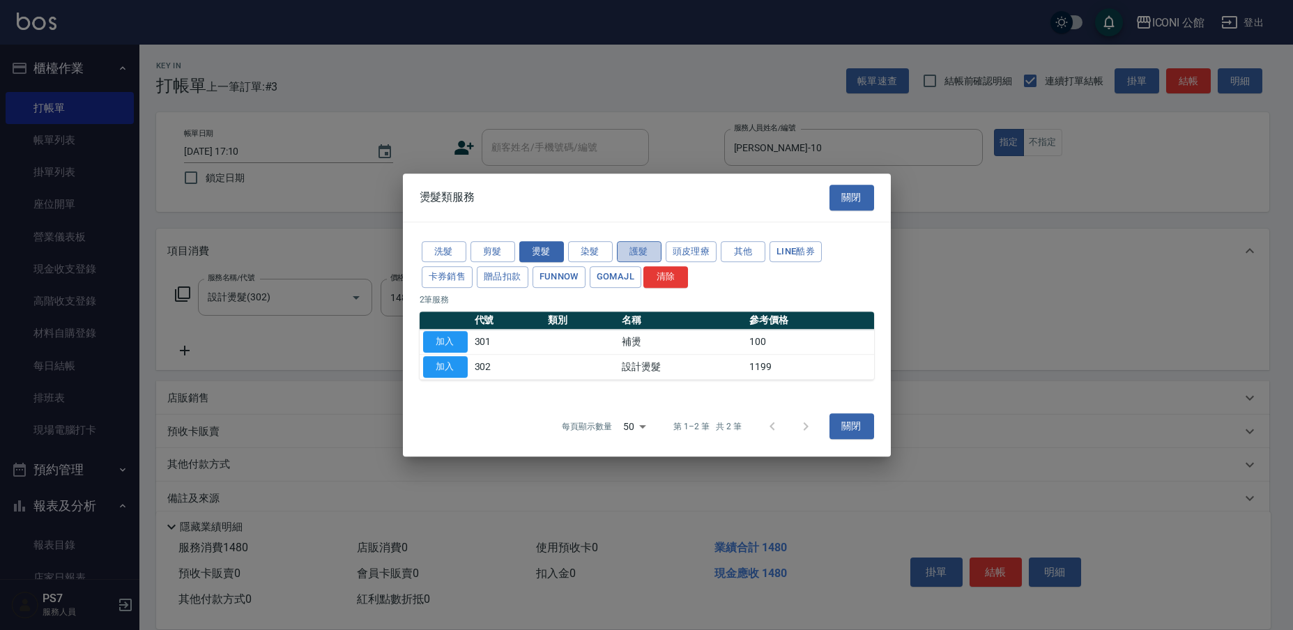
click at [636, 255] on button "護髮" at bounding box center [639, 252] width 45 height 22
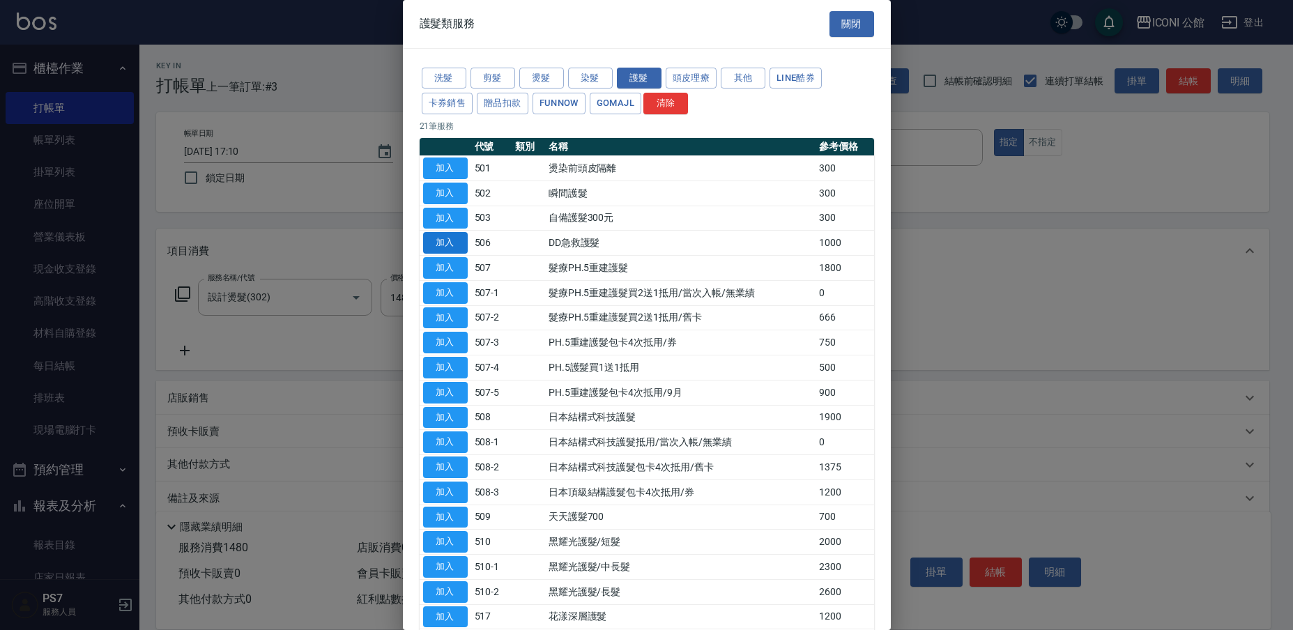
click at [450, 238] on button "加入" at bounding box center [445, 243] width 45 height 22
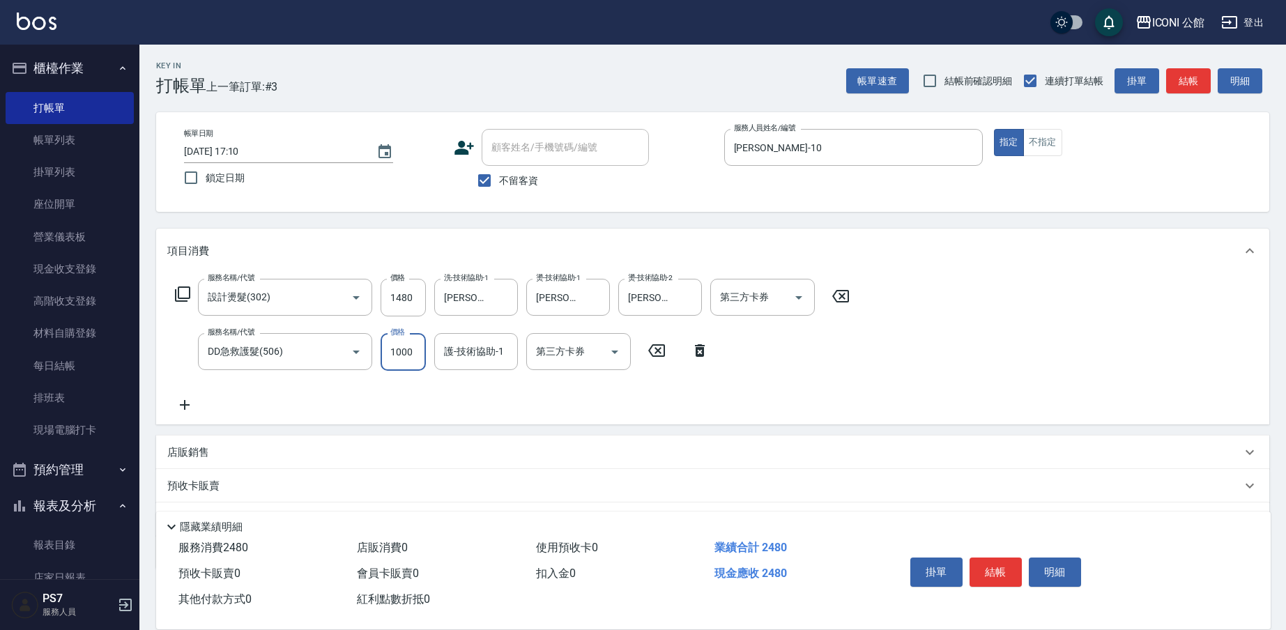
drag, startPoint x: 387, startPoint y: 355, endPoint x: 505, endPoint y: 381, distance: 121.4
click at [505, 381] on div "服務名稱/代號 設計燙髮(302) 服務名稱/代號 價格 1480 價格 洗-技術協助-1 [PERSON_NAME]-21 洗-技術協助-1 燙-技術協助-…" at bounding box center [512, 346] width 691 height 135
type input "800"
type input "21"
click at [998, 561] on button "結帳" at bounding box center [996, 572] width 52 height 29
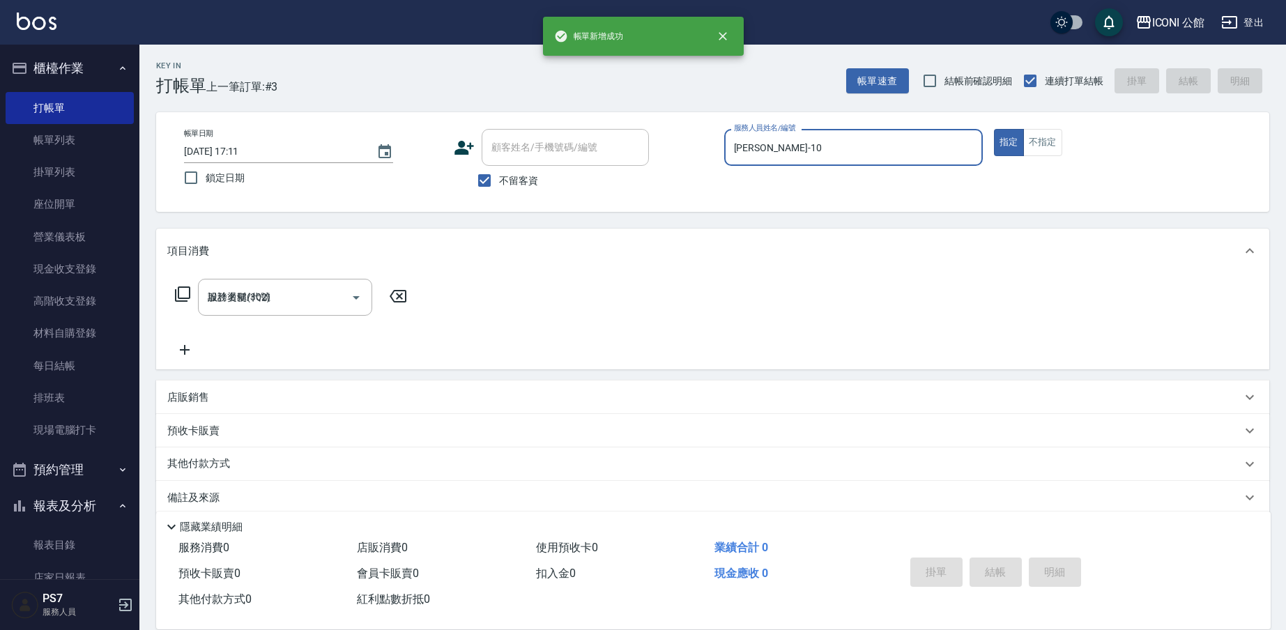
type input "[DATE] 17:11"
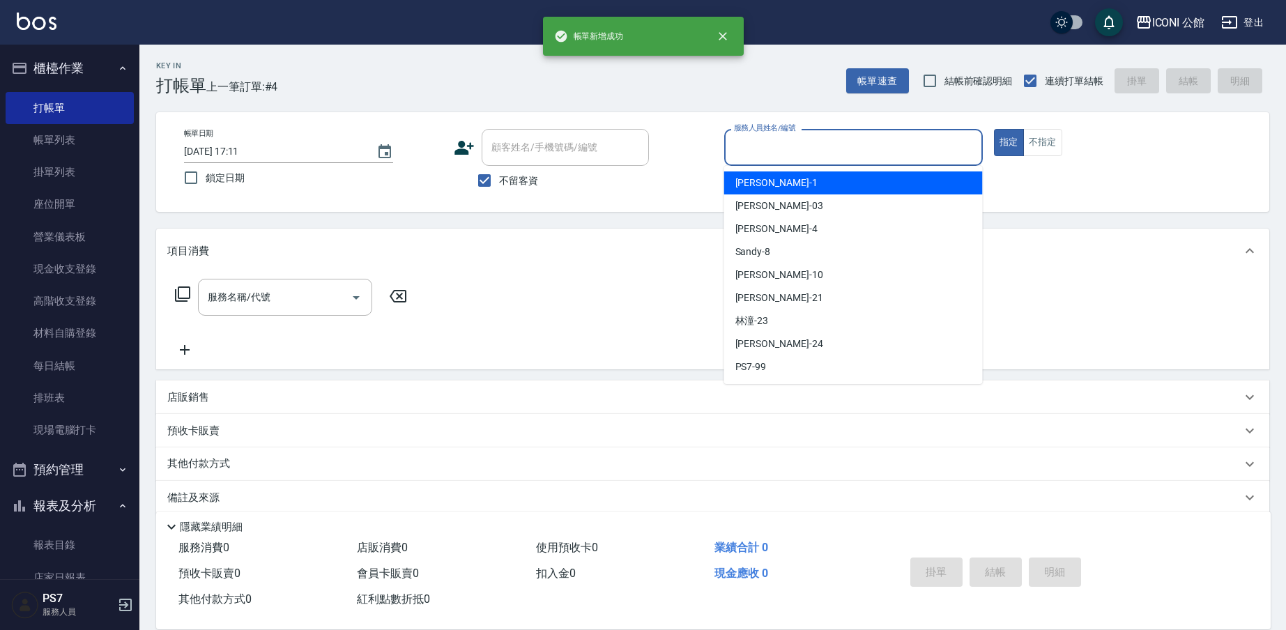
click at [802, 142] on input "服務人員姓名/編號" at bounding box center [854, 147] width 246 height 24
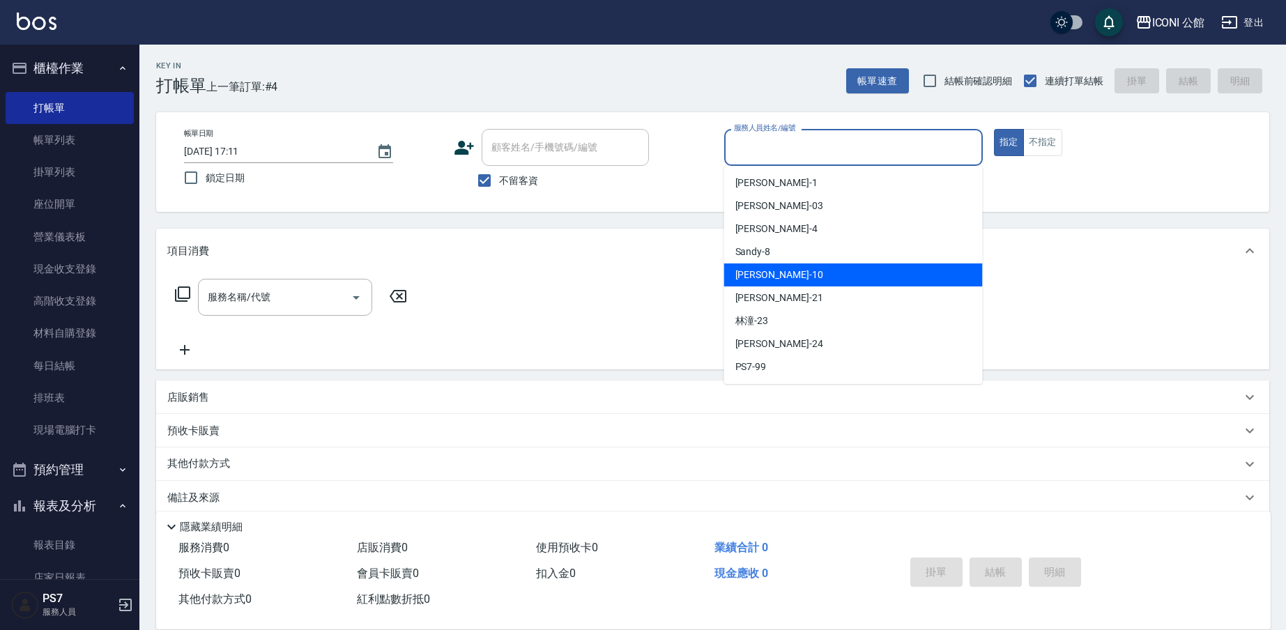
click at [781, 268] on div "[PERSON_NAME] -10" at bounding box center [853, 274] width 259 height 23
type input "[PERSON_NAME]-10"
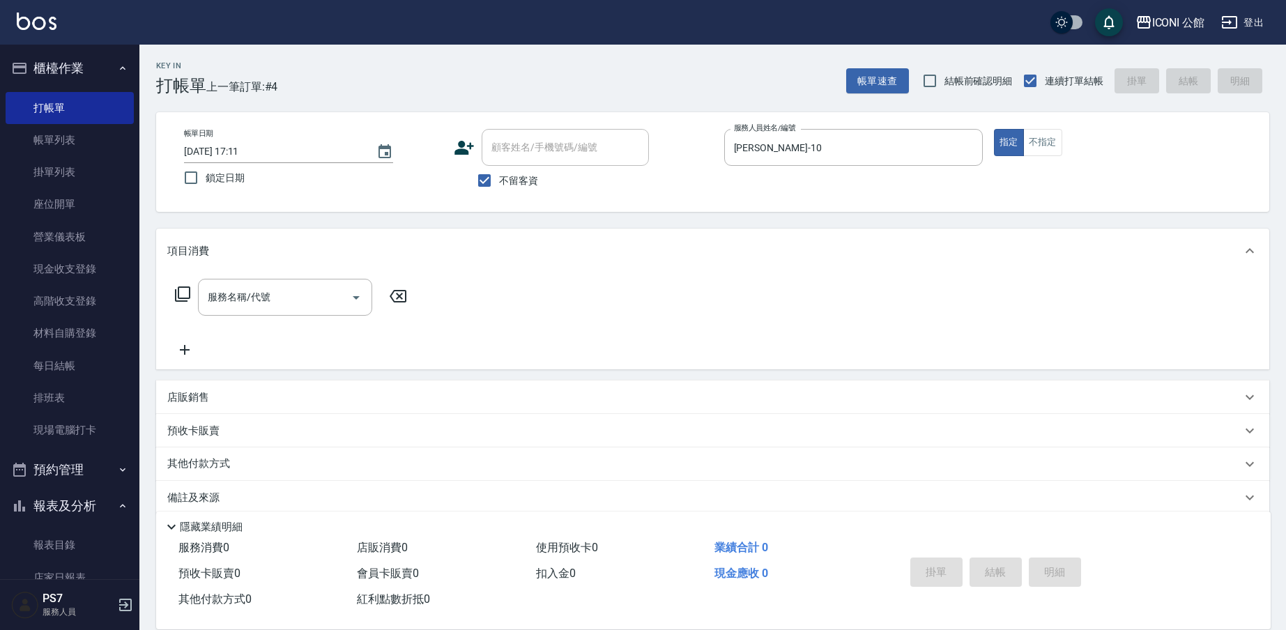
click at [185, 294] on icon at bounding box center [182, 294] width 17 height 17
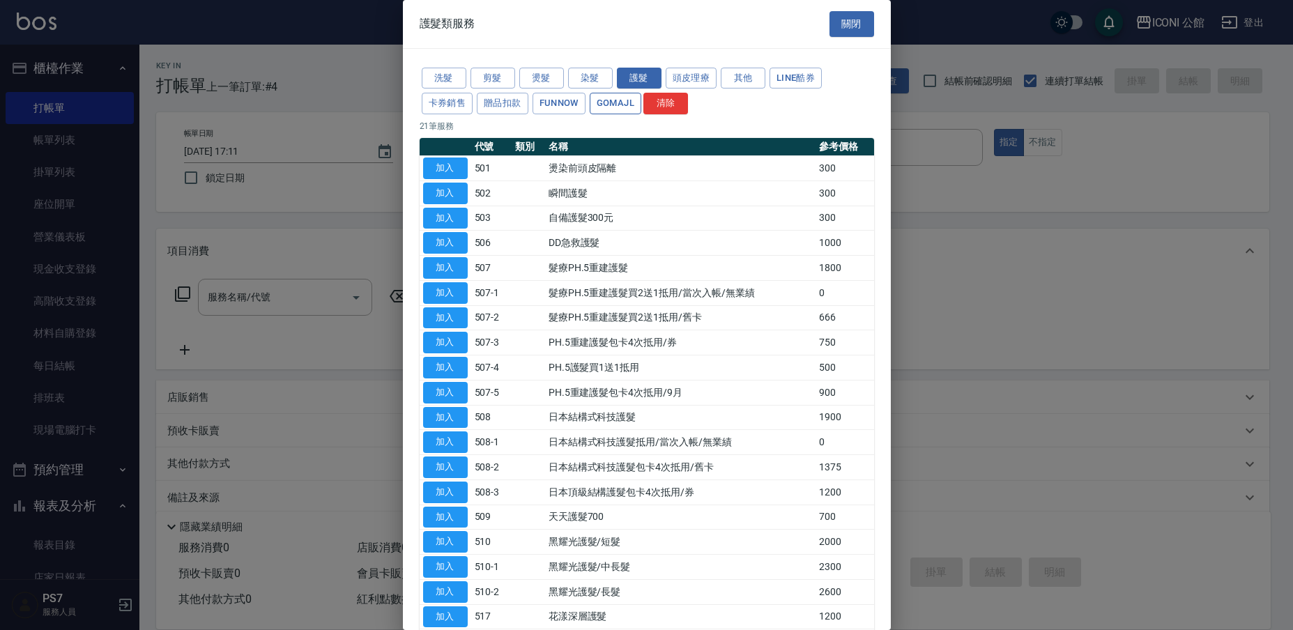
click at [620, 101] on button "GOMAJL" at bounding box center [616, 104] width 52 height 22
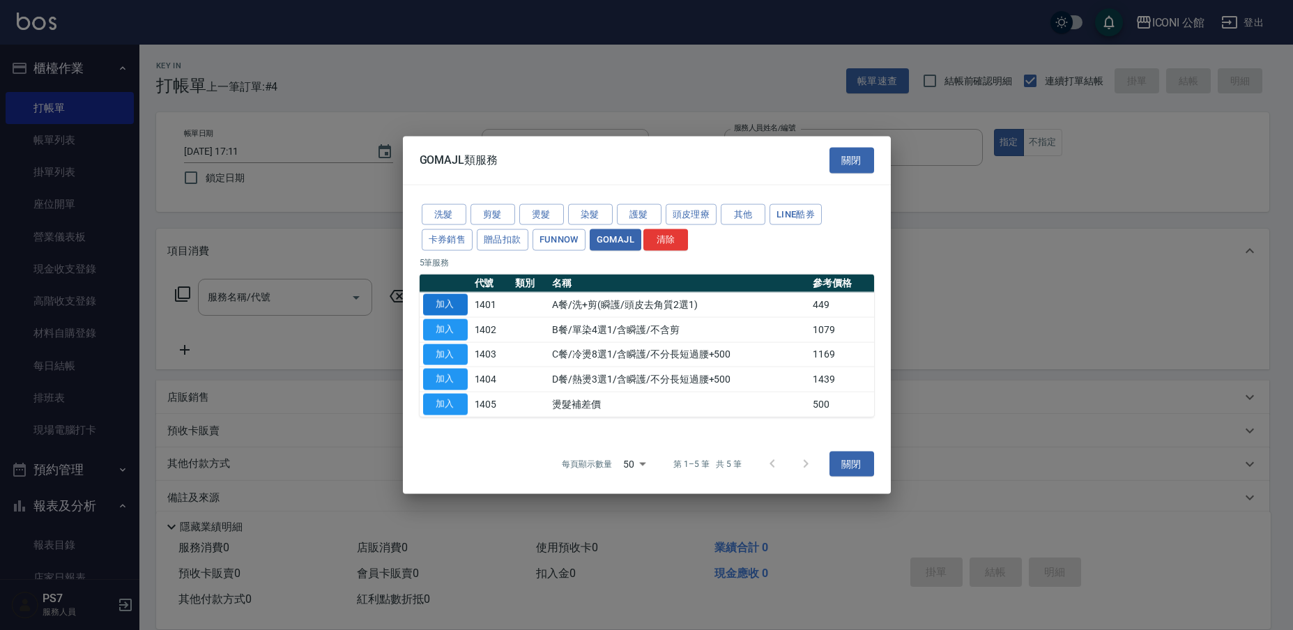
click at [445, 301] on button "加入" at bounding box center [445, 305] width 45 height 22
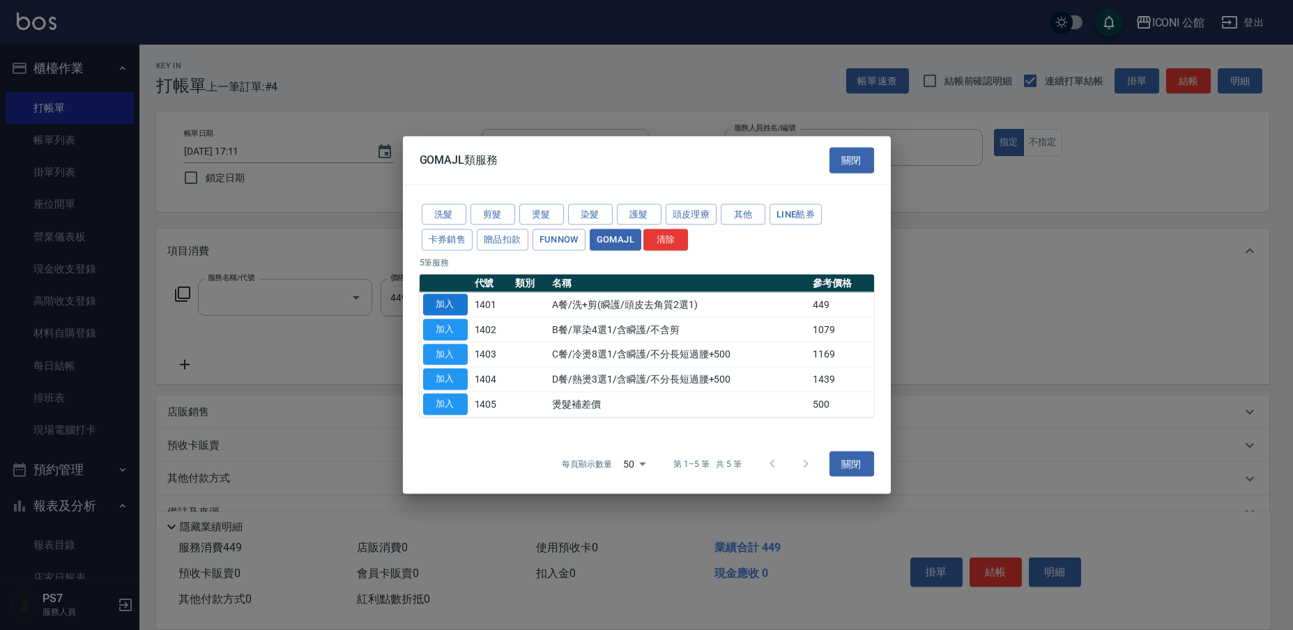
type input "A餐/洗+剪(瞬護/頭皮去角質2選1)(1401)"
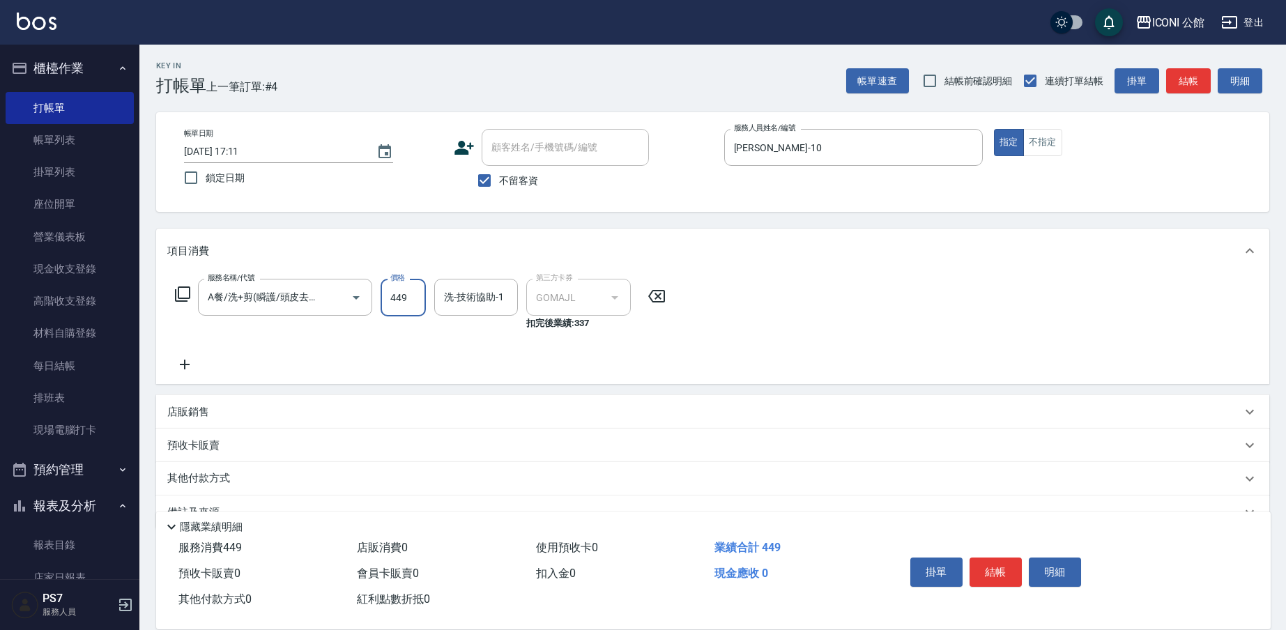
drag, startPoint x: 384, startPoint y: 298, endPoint x: 483, endPoint y: 325, distance: 102.5
click at [484, 325] on div "服務名稱/代號 A餐/洗+剪(瞬護/頭皮去角質2選1)(1401) 服務名稱/代號 價格 449 價格 洗-技術協助-1 洗-技術協助-1 第三方卡券 GOM…" at bounding box center [420, 305] width 507 height 52
type input "499"
type input "[PERSON_NAME]-21"
click at [1008, 569] on button "結帳" at bounding box center [996, 572] width 52 height 29
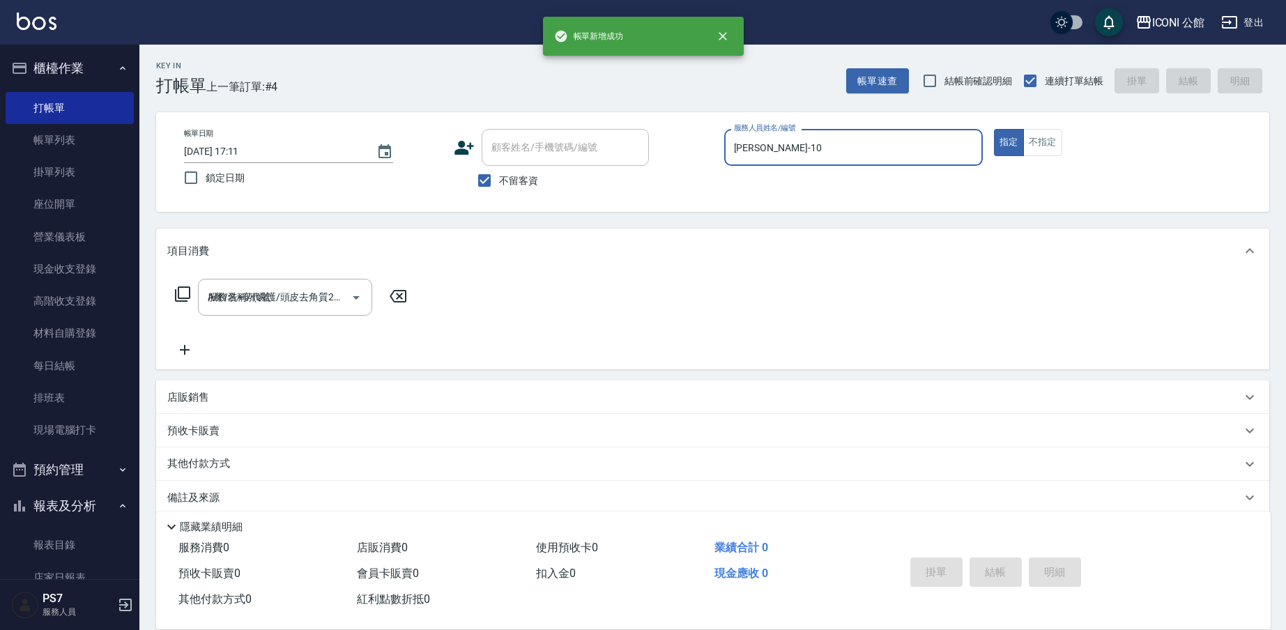
type input "[DATE] 17:12"
